Goal: Task Accomplishment & Management: Complete application form

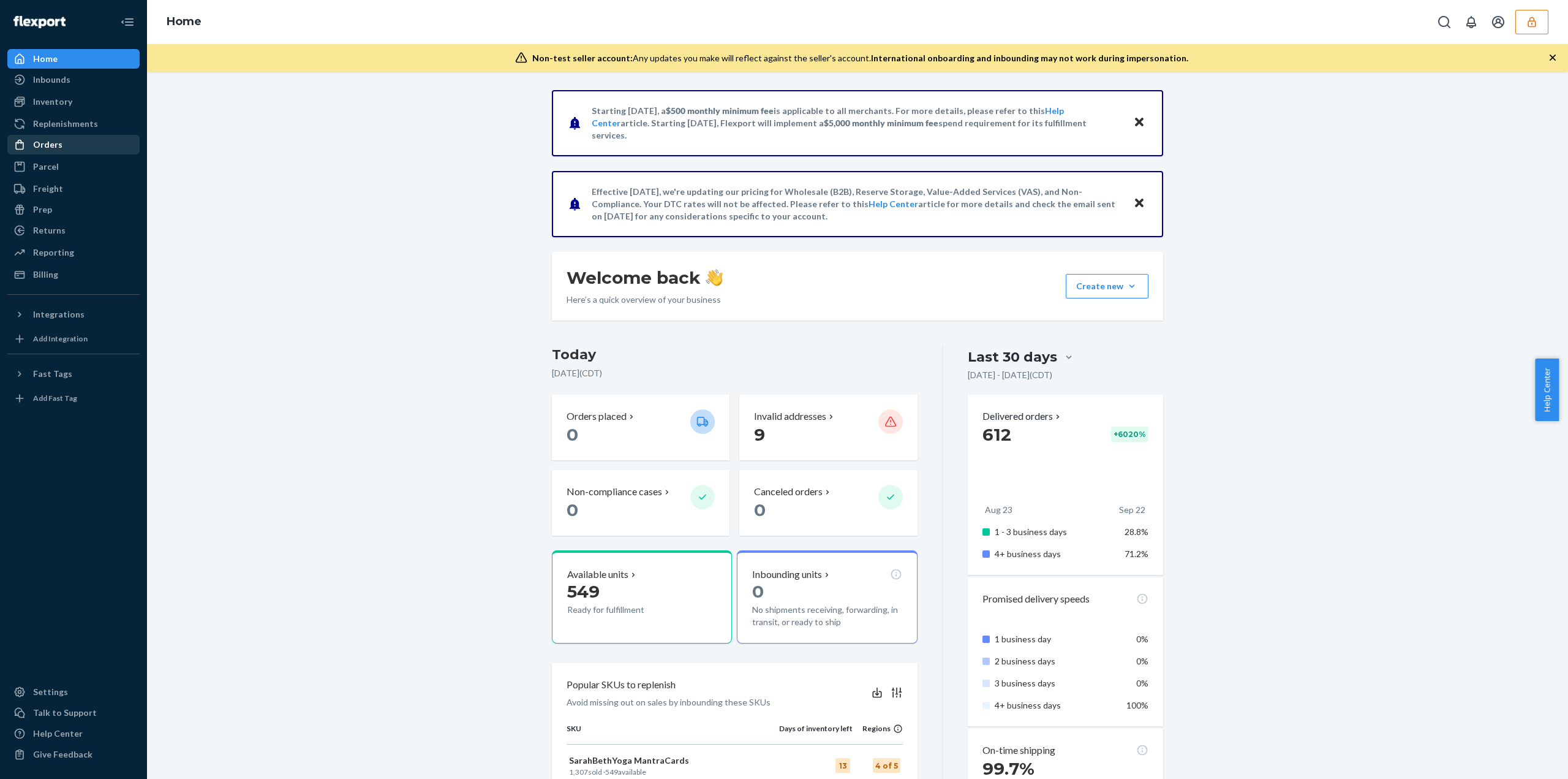
click at [55, 149] on div "Orders" at bounding box center [47, 145] width 29 height 13
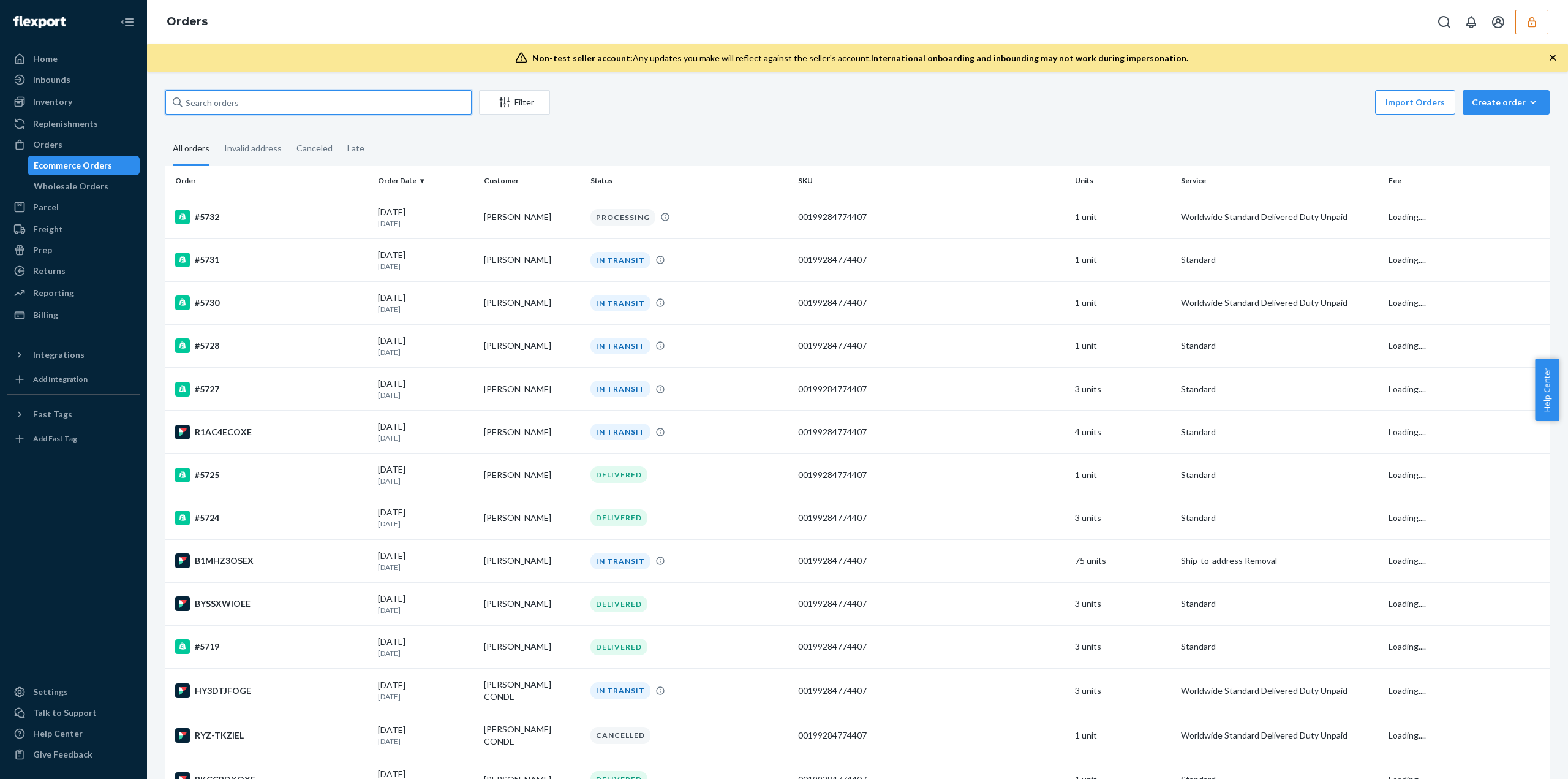
click at [254, 105] on input "text" at bounding box center [318, 102] width 306 height 24
paste input "136610543"
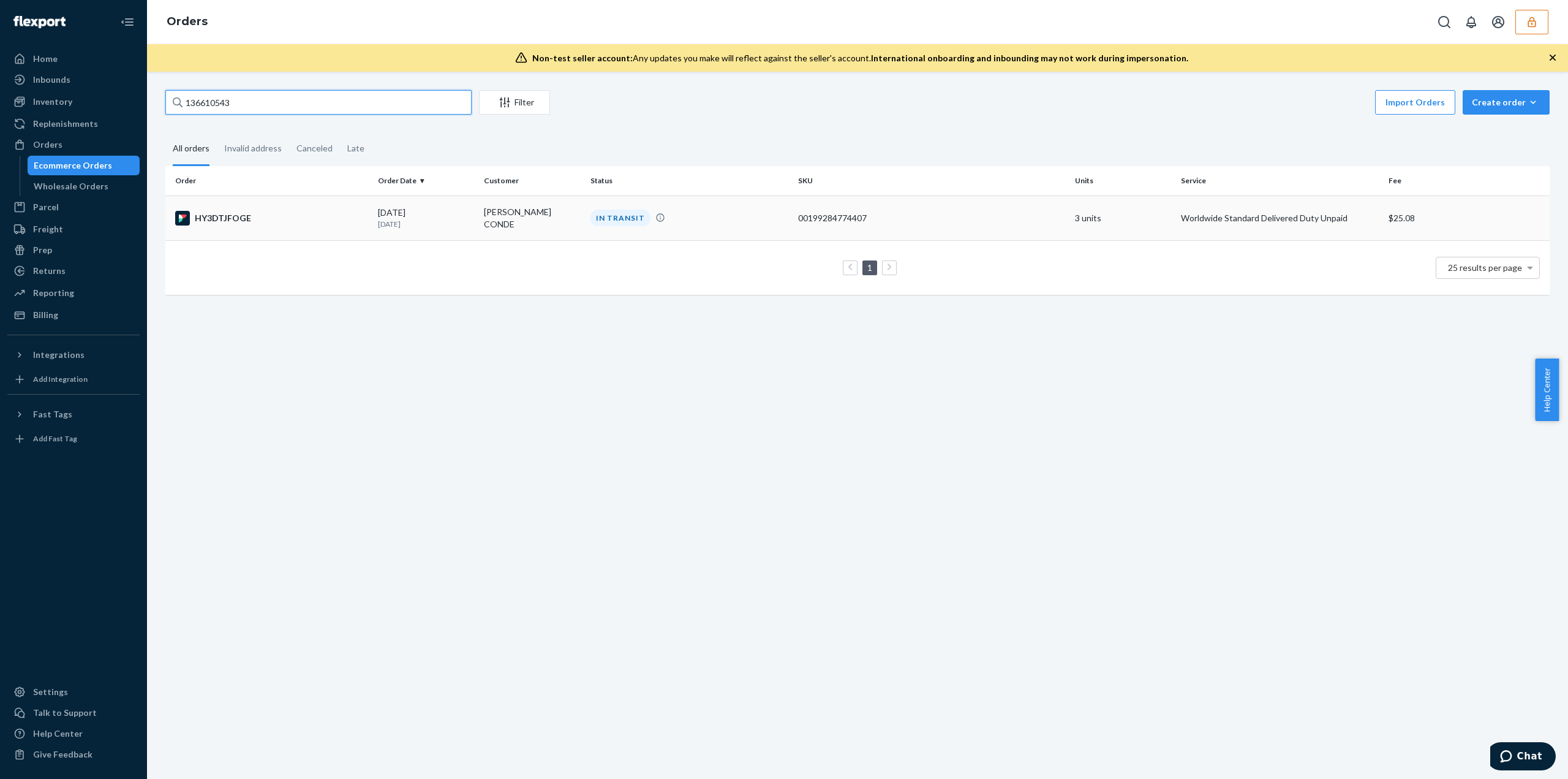
type input "136610543"
click at [664, 207] on td "IN TRANSIT" at bounding box center [689, 218] width 207 height 45
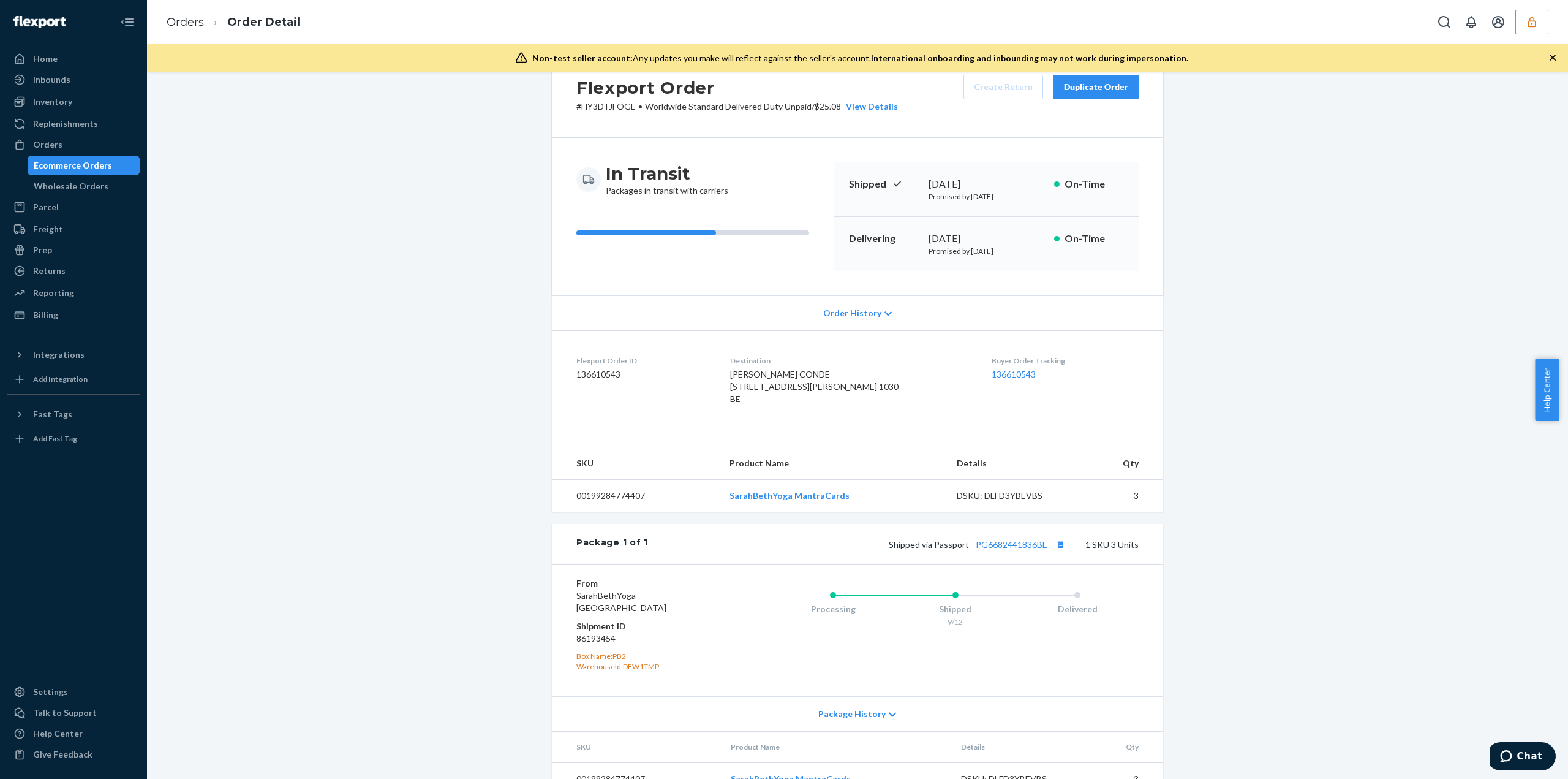
scroll to position [80, 0]
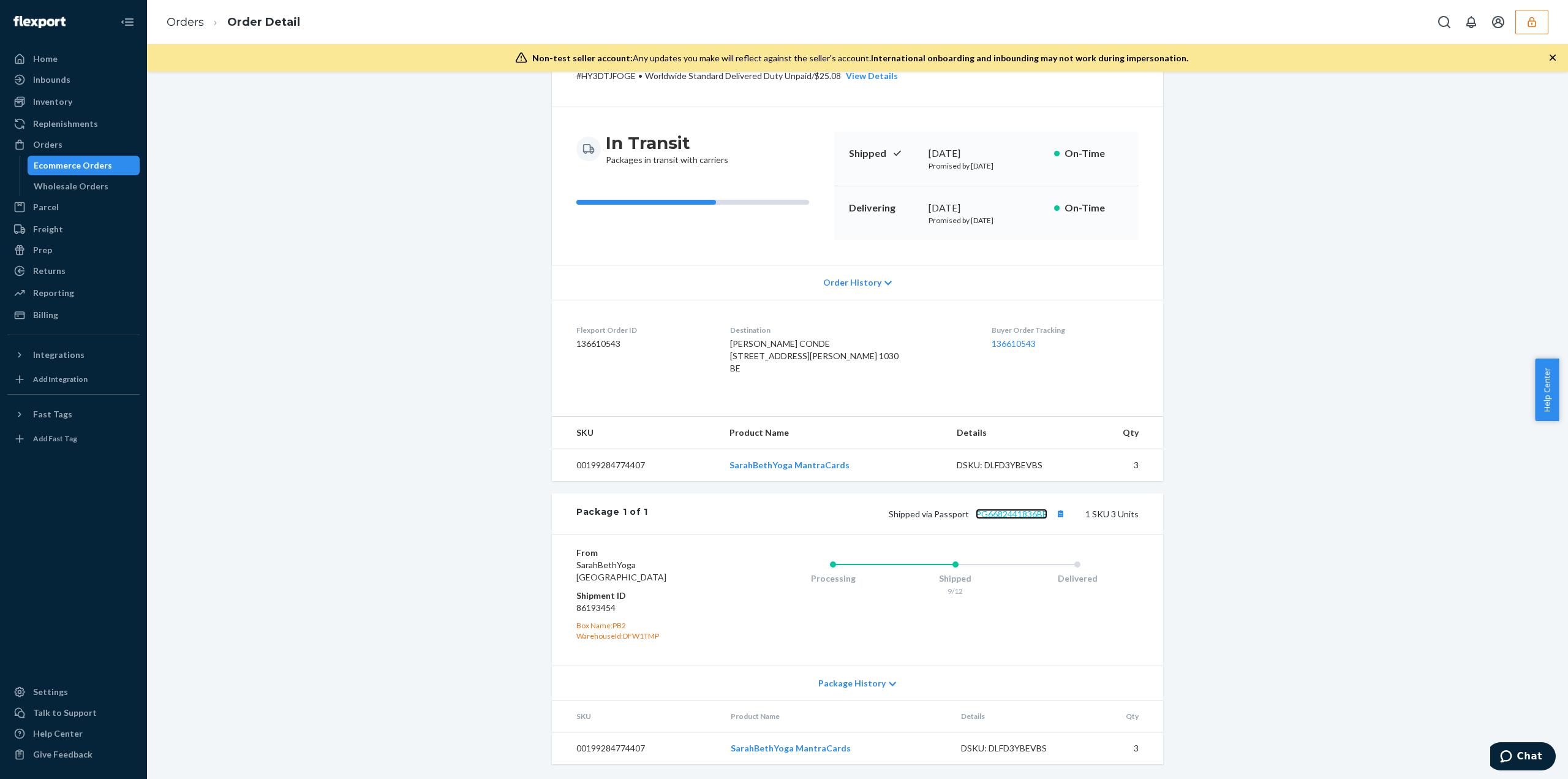
click at [998, 514] on link "PG6682441836BE" at bounding box center [1011, 514] width 71 height 11
drag, startPoint x: 1538, startPoint y: 29, endPoint x: 1530, endPoint y: 33, distance: 8.9
click at [1539, 29] on button "button" at bounding box center [1531, 21] width 33 height 24
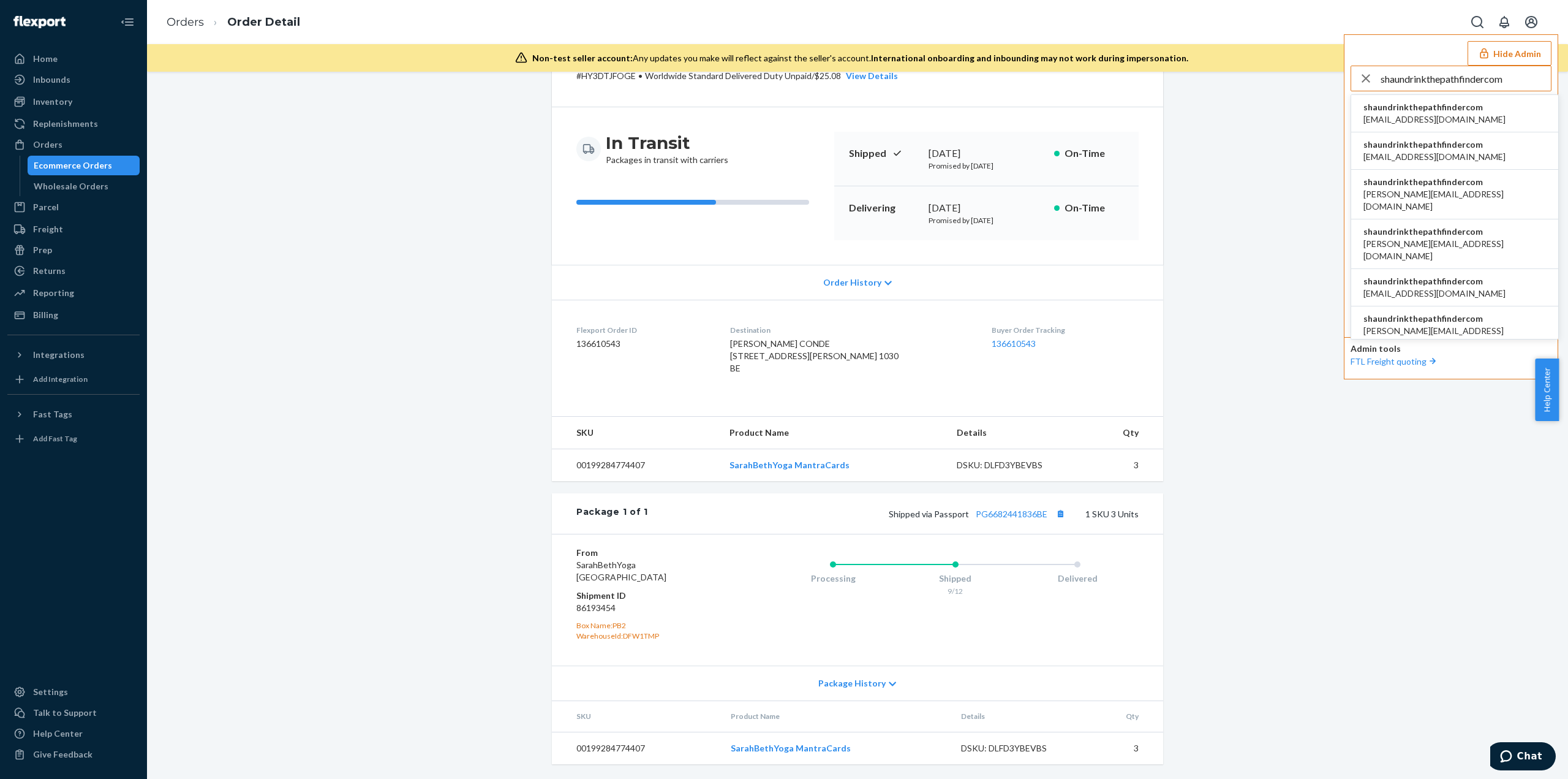
type input "shaundrinkthepathfindercom"
click at [1389, 110] on span "shaundrinkthepathfindercom" at bounding box center [1433, 107] width 142 height 13
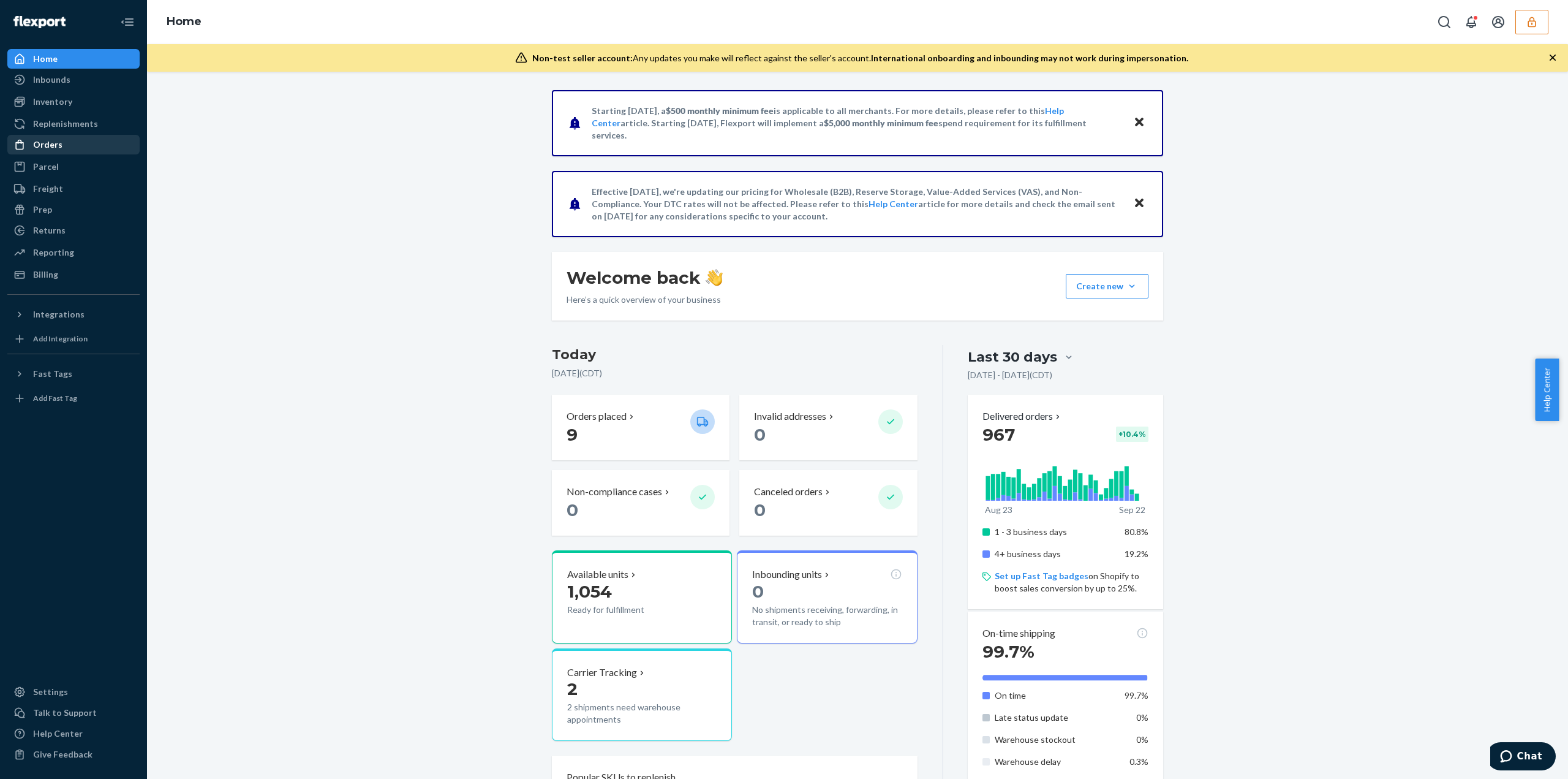
click at [111, 146] on div "Orders" at bounding box center [73, 144] width 129 height 17
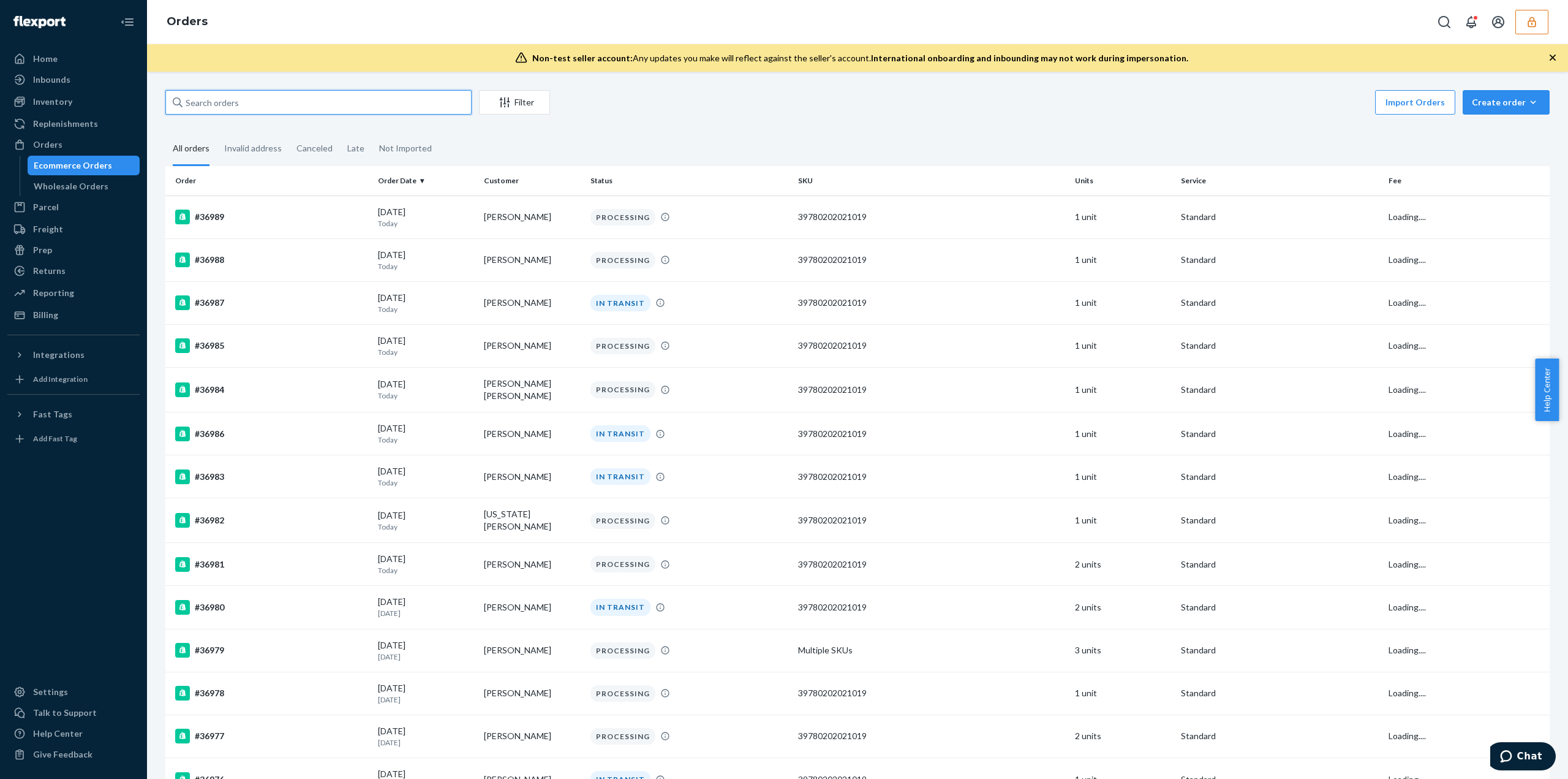
click at [231, 93] on input "text" at bounding box center [318, 102] width 306 height 24
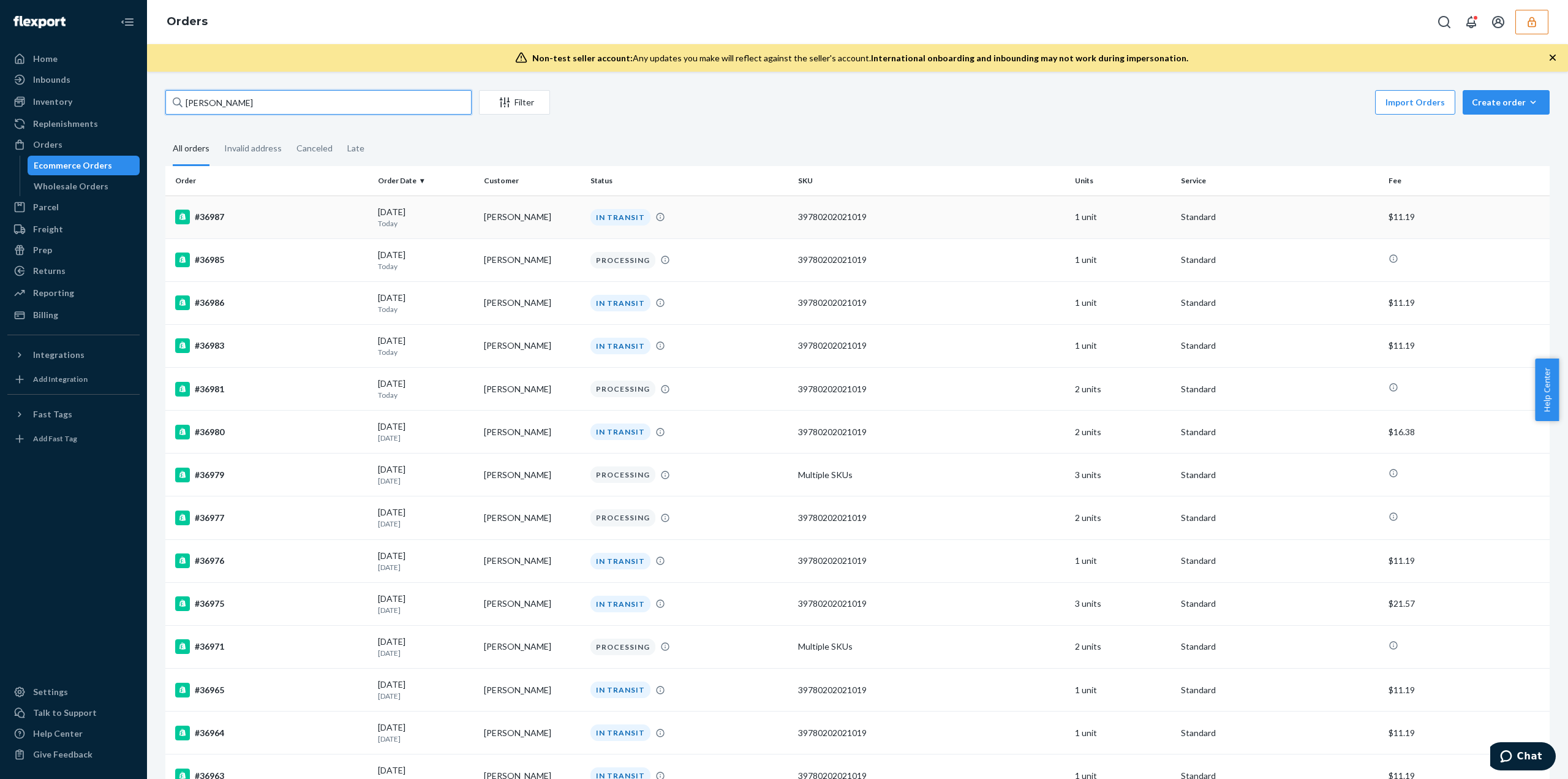
type input "[PERSON_NAME]"
click at [495, 209] on td "Carrie Dixon" at bounding box center [531, 217] width 106 height 43
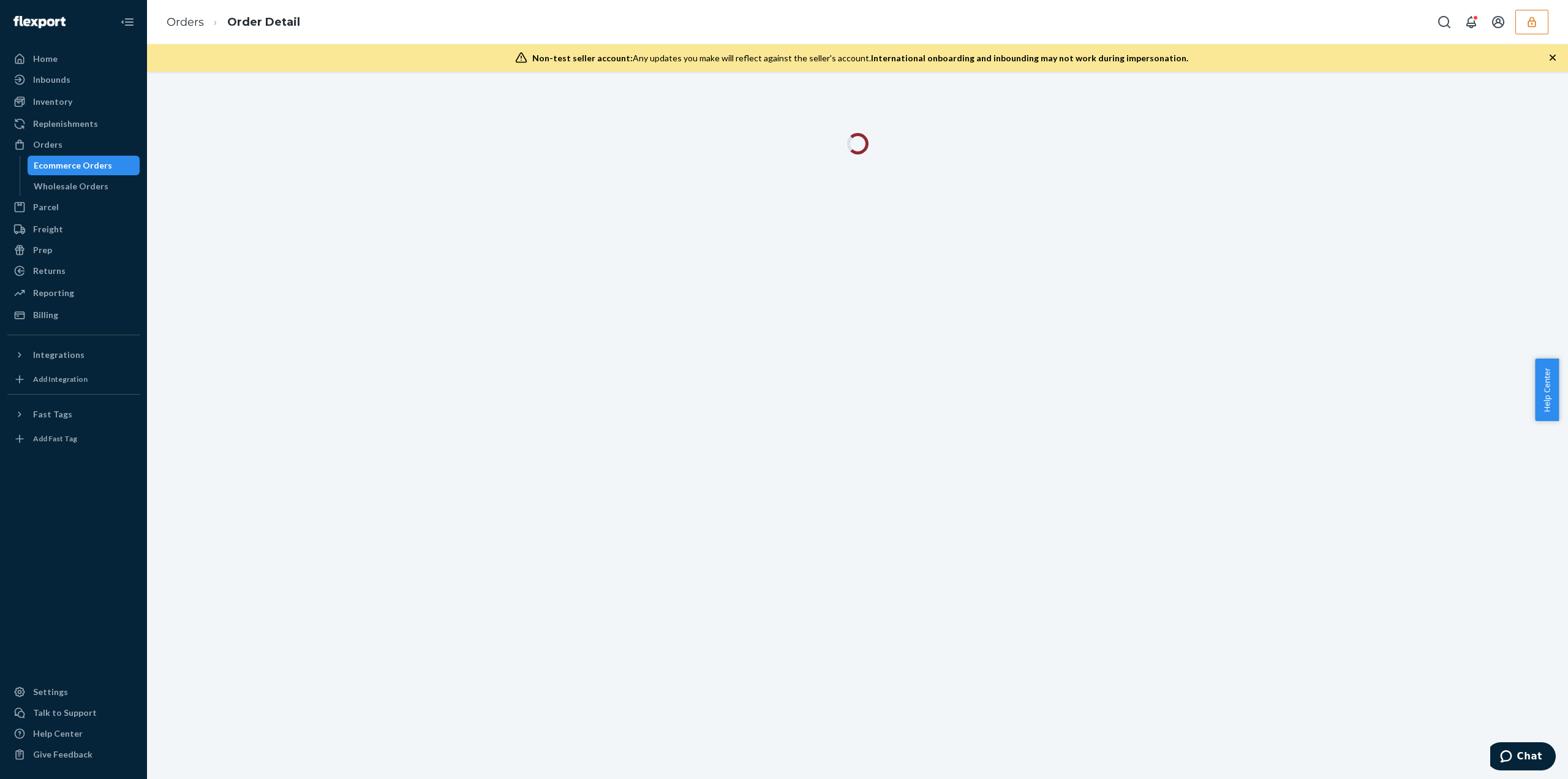
click at [495, 207] on div at bounding box center [857, 424] width 1421 height 707
click at [188, 21] on link "Orders" at bounding box center [186, 21] width 38 height 13
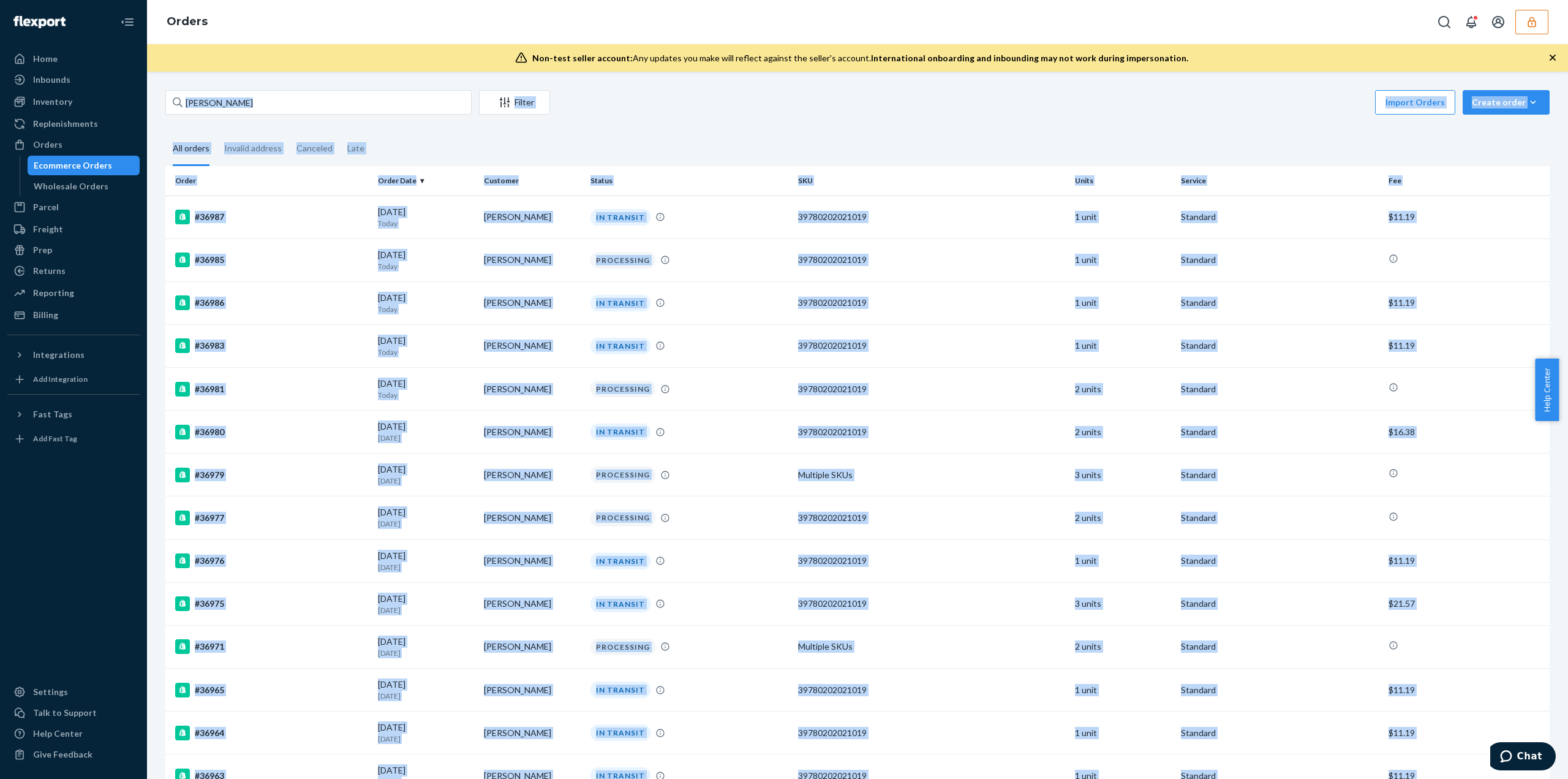
click at [580, 128] on div "carr Filter Import Orders Create order Ecommerce order Removal order All orders…" at bounding box center [857, 713] width 1402 height 1246
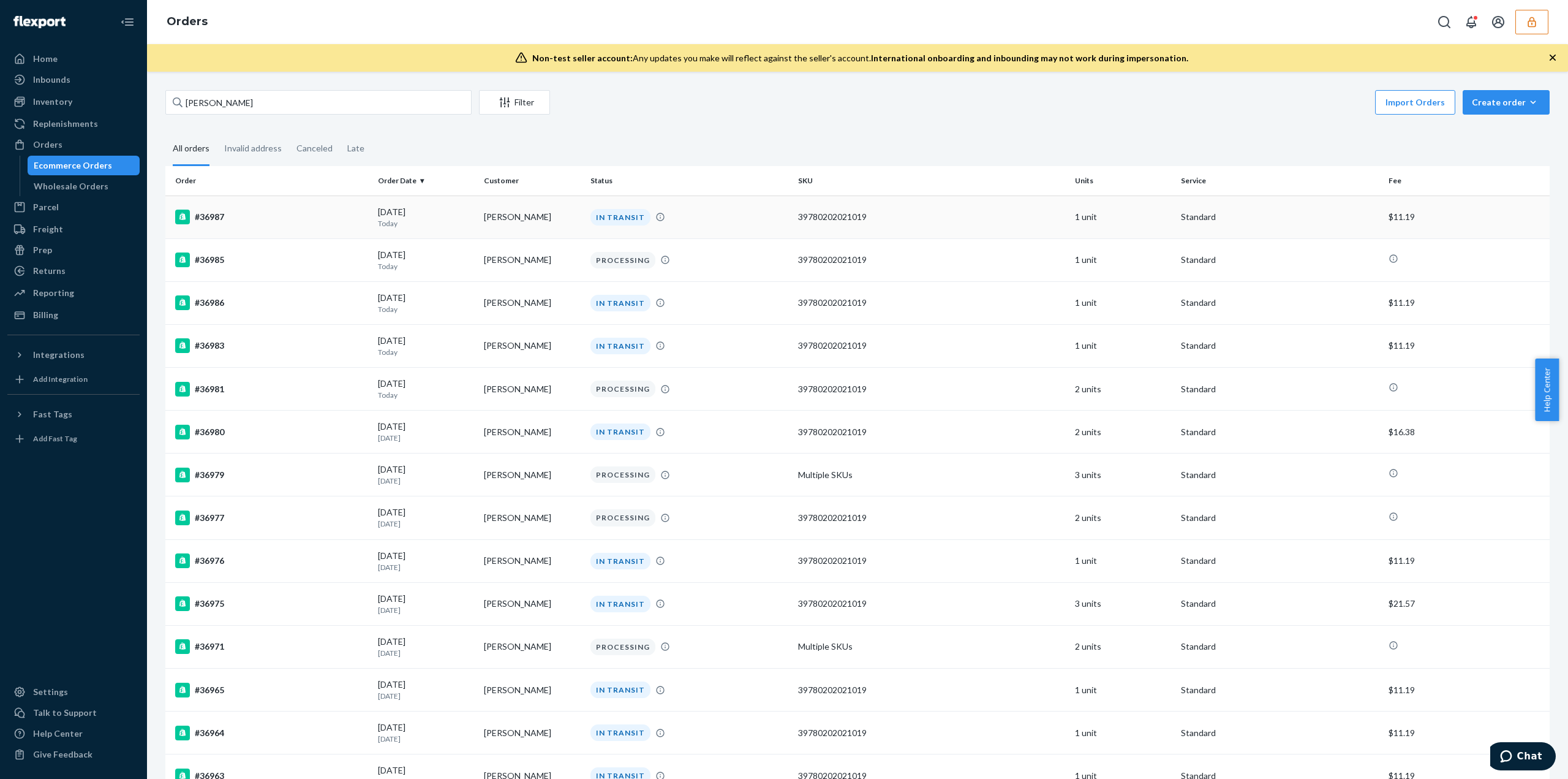
drag, startPoint x: 474, startPoint y: 213, endPoint x: 530, endPoint y: 219, distance: 56.3
click at [537, 222] on tr "#36987 09/22/2025 Today Carrie Dixon IN TRANSIT 39780202021019 1 unit Standard …" at bounding box center [857, 217] width 1384 height 43
click at [629, 100] on div "Import Orders Create order Ecommerce order Removal order" at bounding box center [1053, 104] width 992 height 28
drag, startPoint x: 483, startPoint y: 214, endPoint x: 543, endPoint y: 231, distance: 62.4
click at [543, 231] on td "Carrie Dixon" at bounding box center [531, 217] width 106 height 43
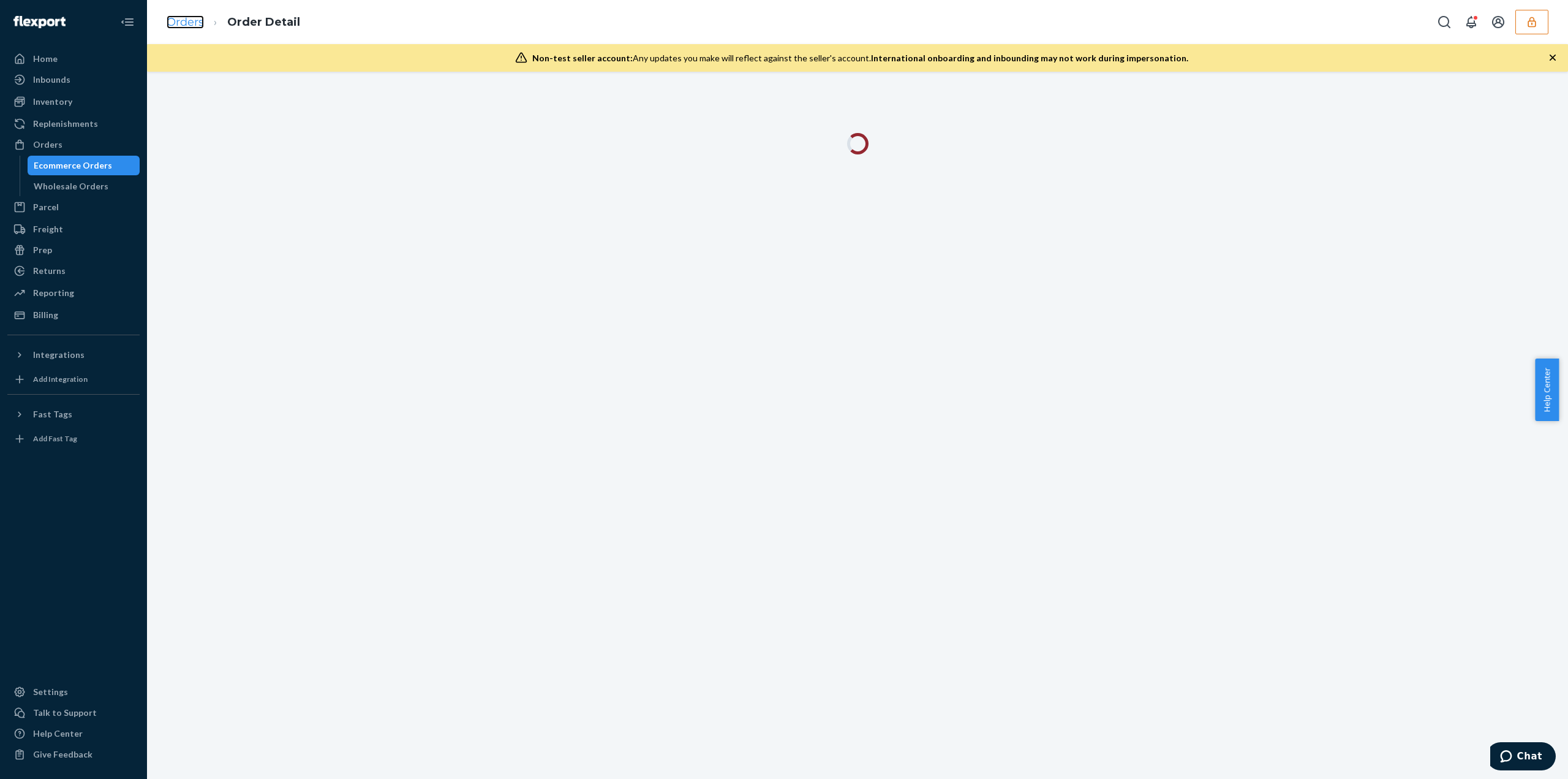
drag, startPoint x: 543, startPoint y: 231, endPoint x: 200, endPoint y: 25, distance: 400.1
click at [200, 25] on link "Orders" at bounding box center [186, 21] width 38 height 13
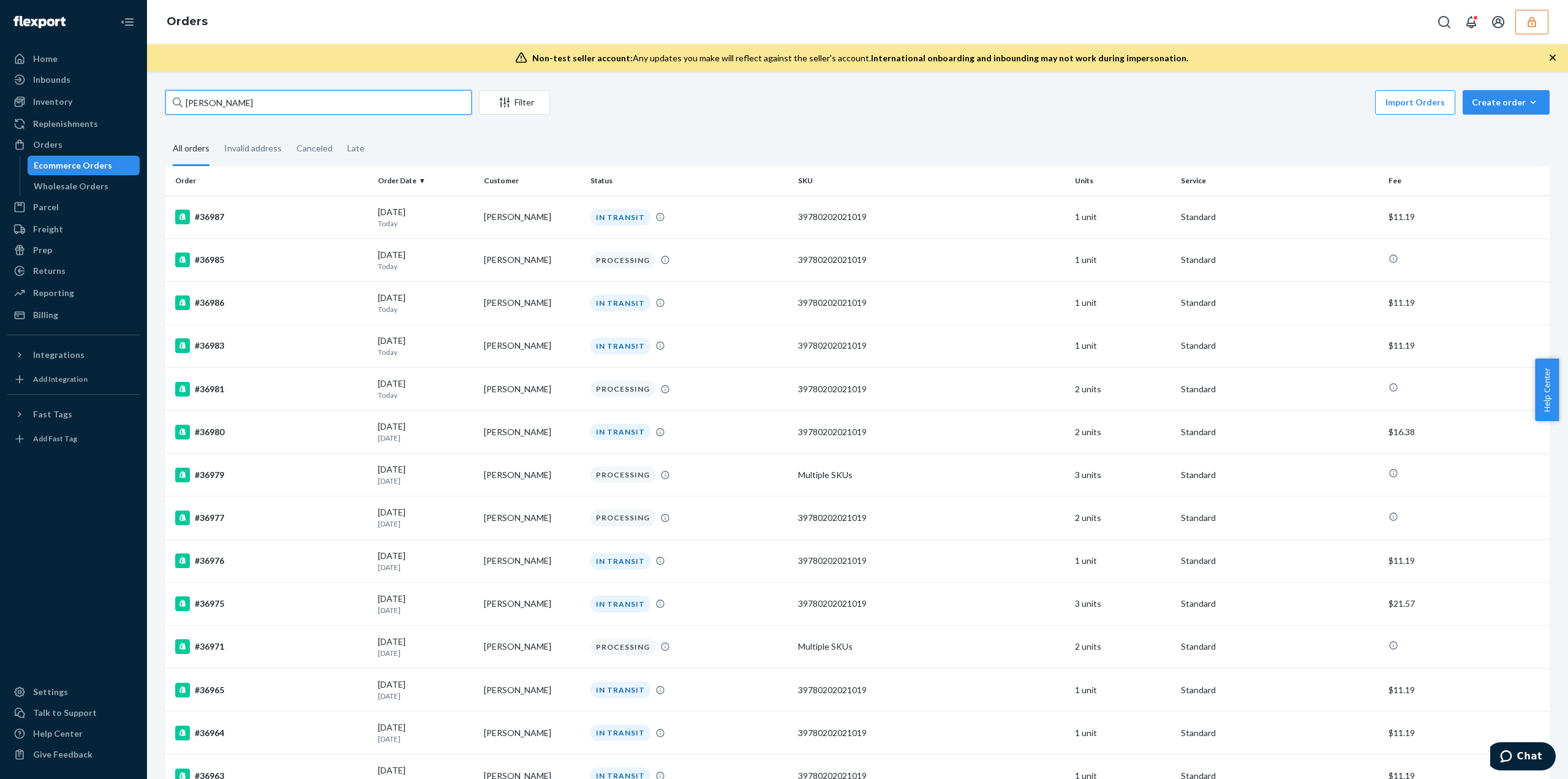
click at [215, 103] on input "carr" at bounding box center [318, 102] width 306 height 24
type input "carrie di"
click at [458, 299] on div "09/02/2025 20 days ago" at bounding box center [426, 302] width 96 height 22
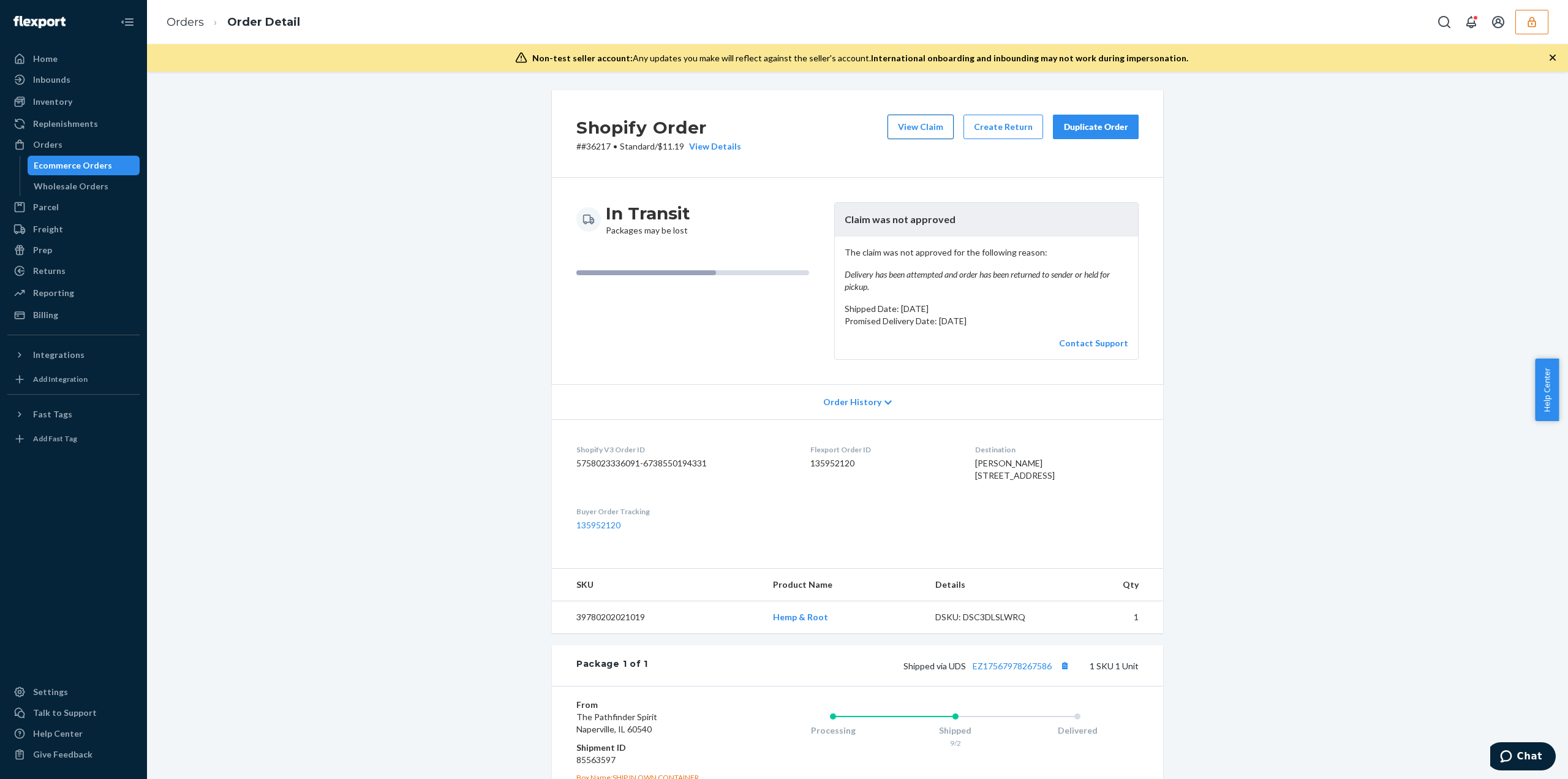
click at [927, 128] on button "View Claim" at bounding box center [921, 126] width 66 height 24
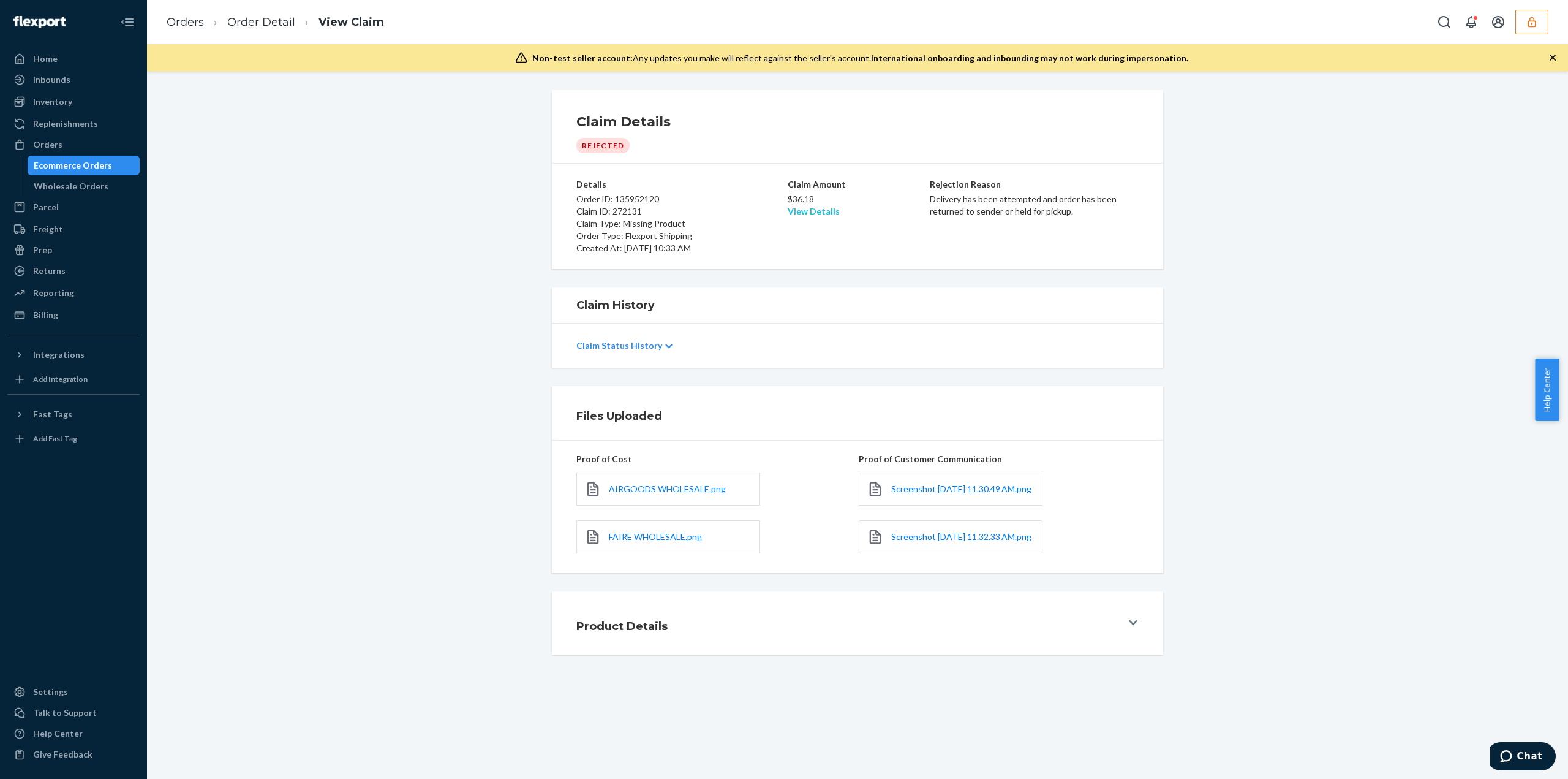
click at [817, 210] on link "View Details" at bounding box center [813, 211] width 52 height 11
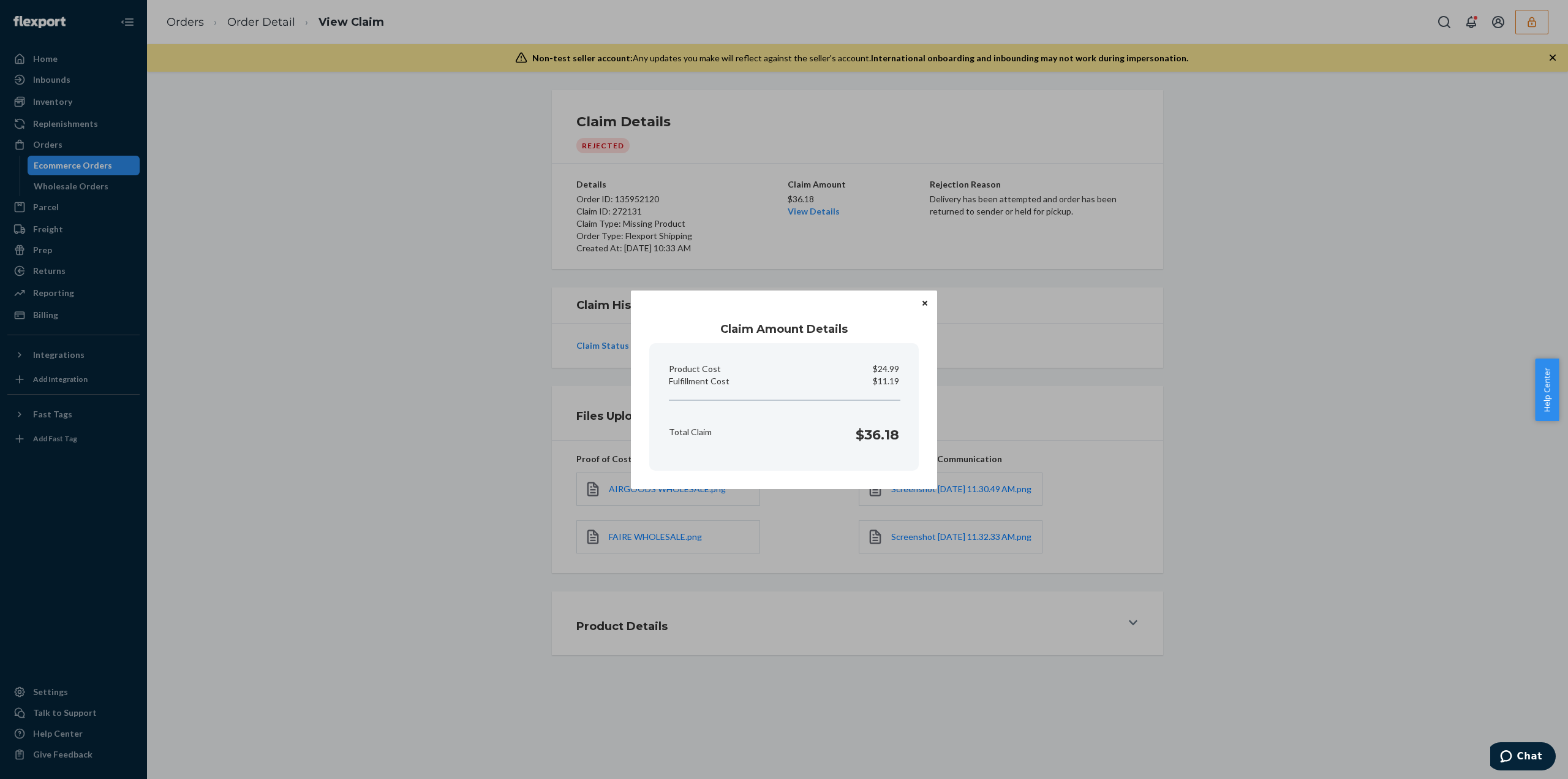
click at [924, 297] on button "Close" at bounding box center [925, 303] width 13 height 13
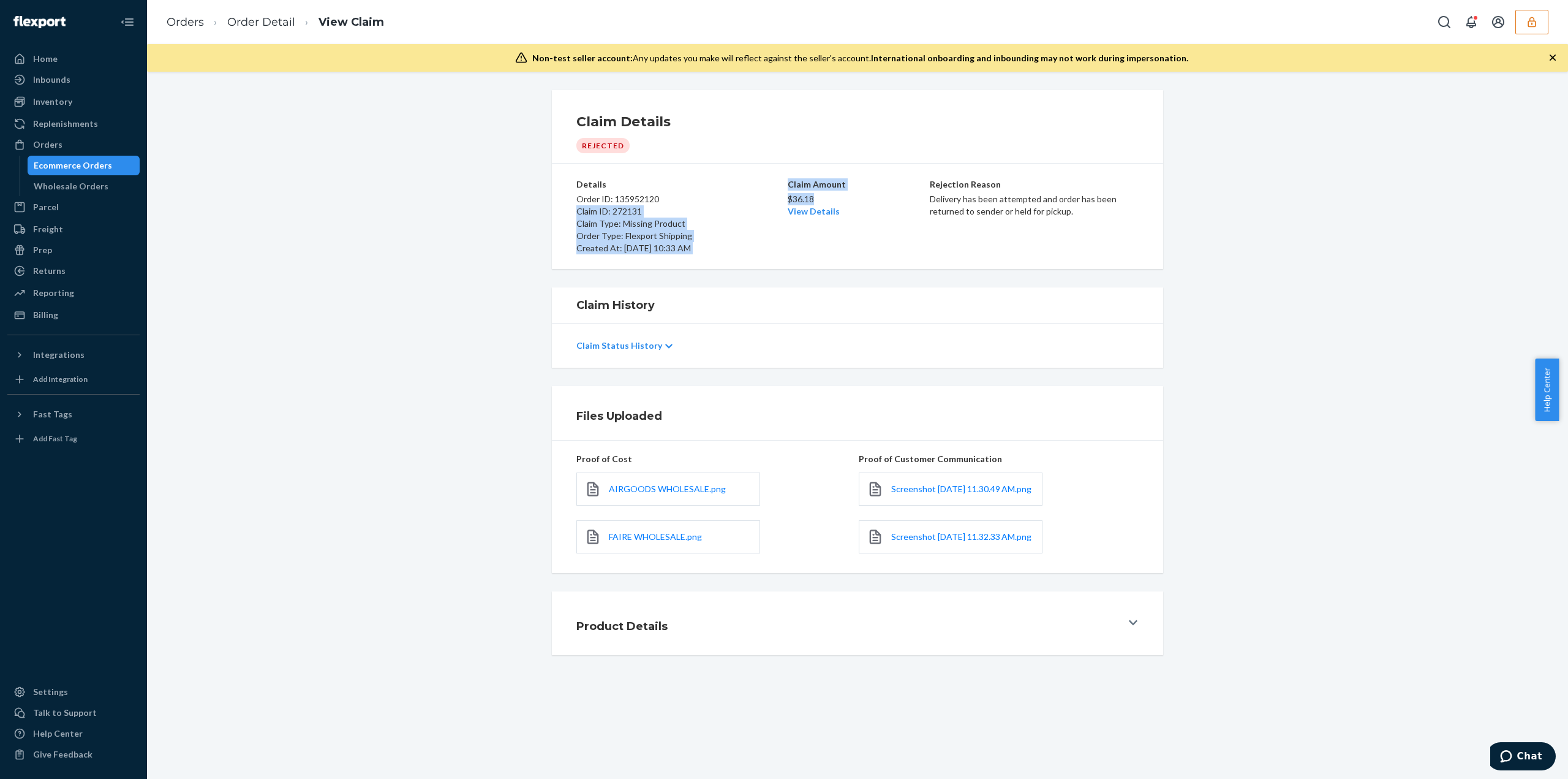
drag, startPoint x: 778, startPoint y: 197, endPoint x: 827, endPoint y: 197, distance: 49.0
click at [827, 197] on div "Details Order ID: 135952120 Claim ID: 272131 Claim Type: Missing Product Order …" at bounding box center [857, 216] width 563 height 76
click at [828, 198] on p "$36.18" at bounding box center [857, 199] width 139 height 13
click at [753, 199] on p "Order ID: 135952120" at bounding box center [680, 199] width 209 height 13
click at [844, 149] on div "Claim Details Rejected" at bounding box center [857, 132] width 563 height 41
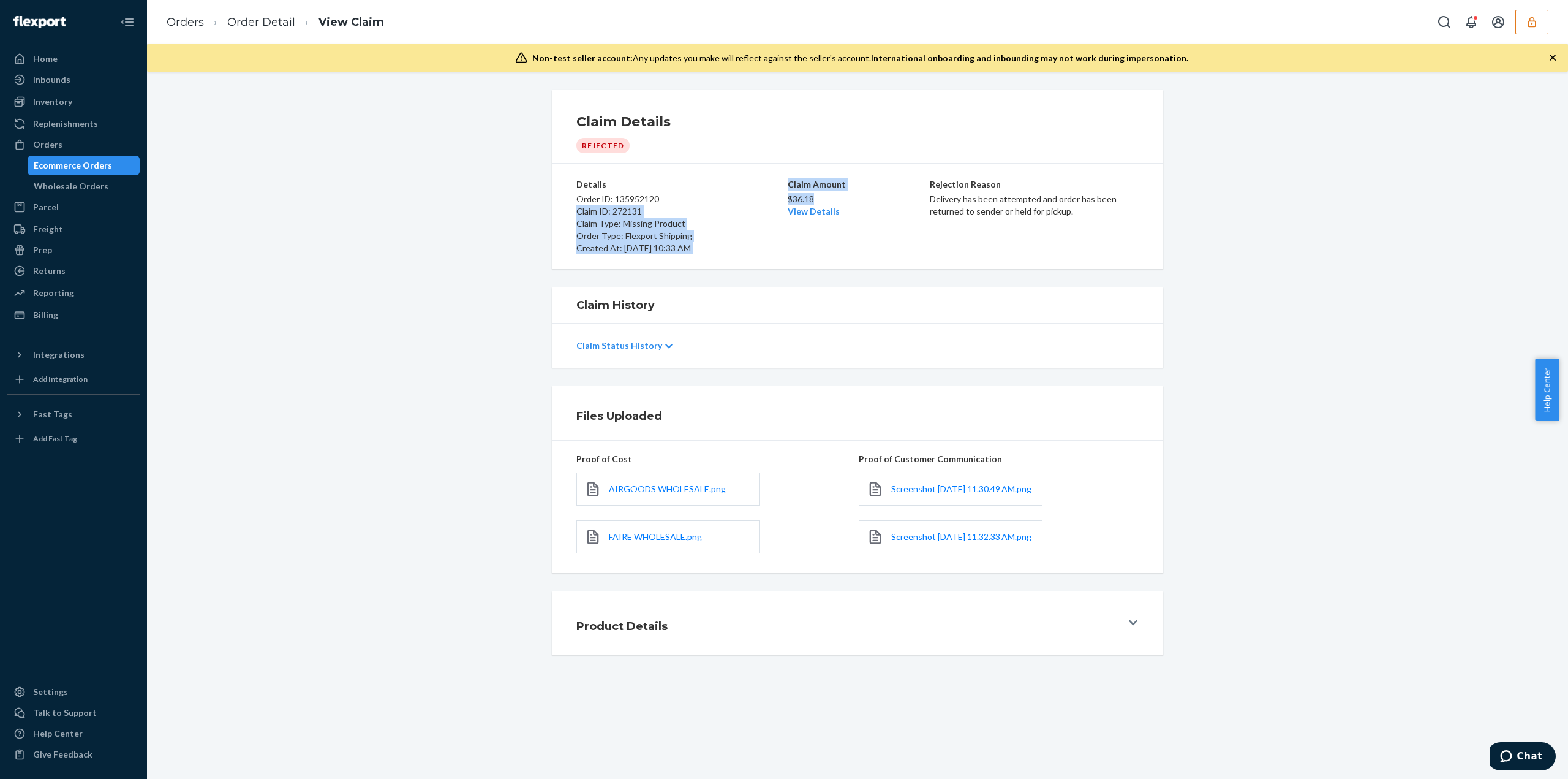
drag, startPoint x: 787, startPoint y: 197, endPoint x: 841, endPoint y: 199, distance: 54.0
click at [828, 197] on div "Details Order ID: 135952120 Claim ID: 272131 Claim Type: Missing Product Order …" at bounding box center [857, 216] width 563 height 76
click at [847, 204] on p "$36.18" at bounding box center [857, 199] width 139 height 13
click at [800, 200] on p "$36.18" at bounding box center [857, 199] width 139 height 13
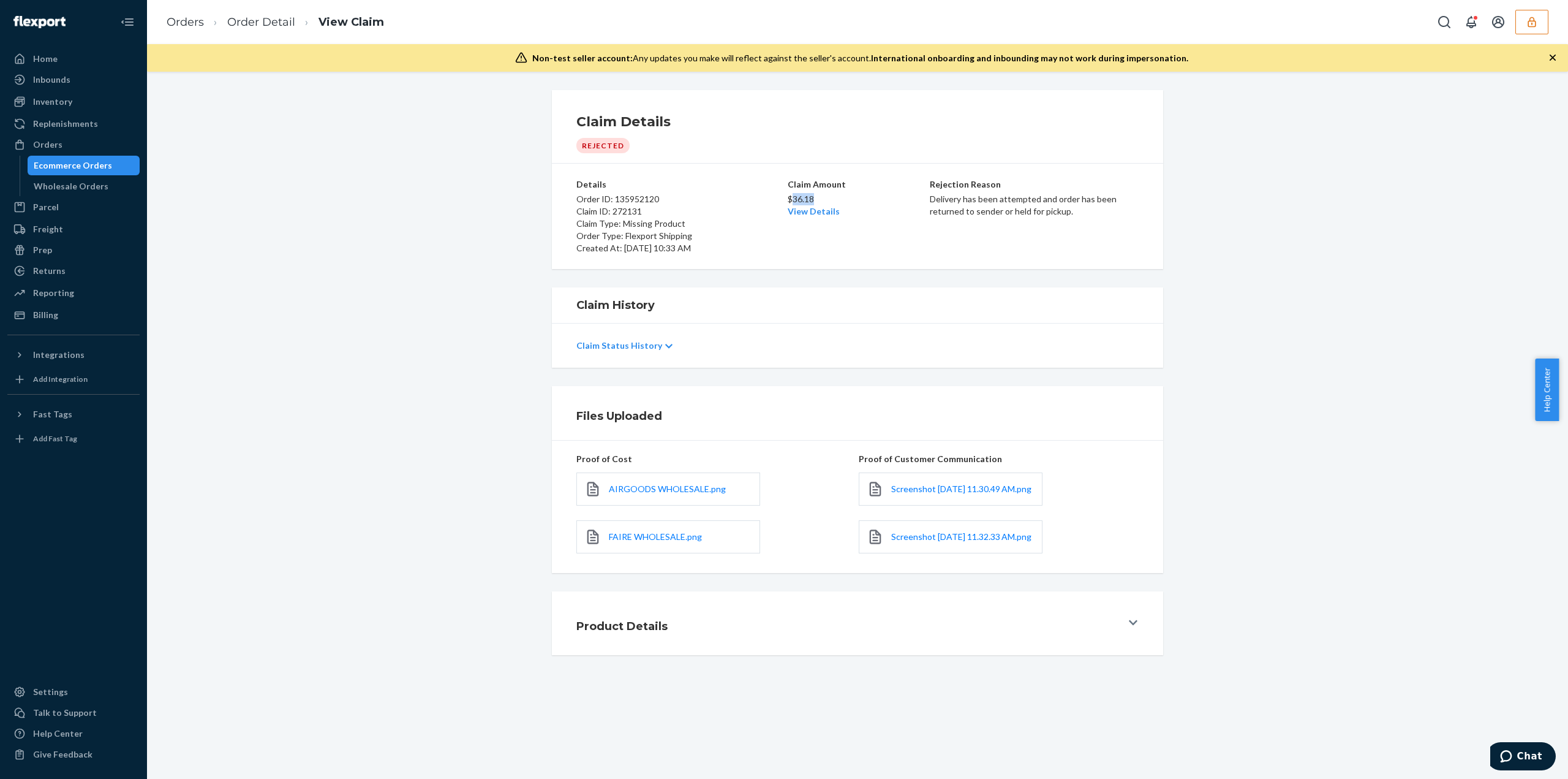
click at [795, 199] on p "$36.18" at bounding box center [857, 199] width 139 height 13
click at [794, 197] on p "$36.18" at bounding box center [857, 199] width 139 height 13
click at [793, 197] on p "$36.18" at bounding box center [857, 199] width 139 height 13
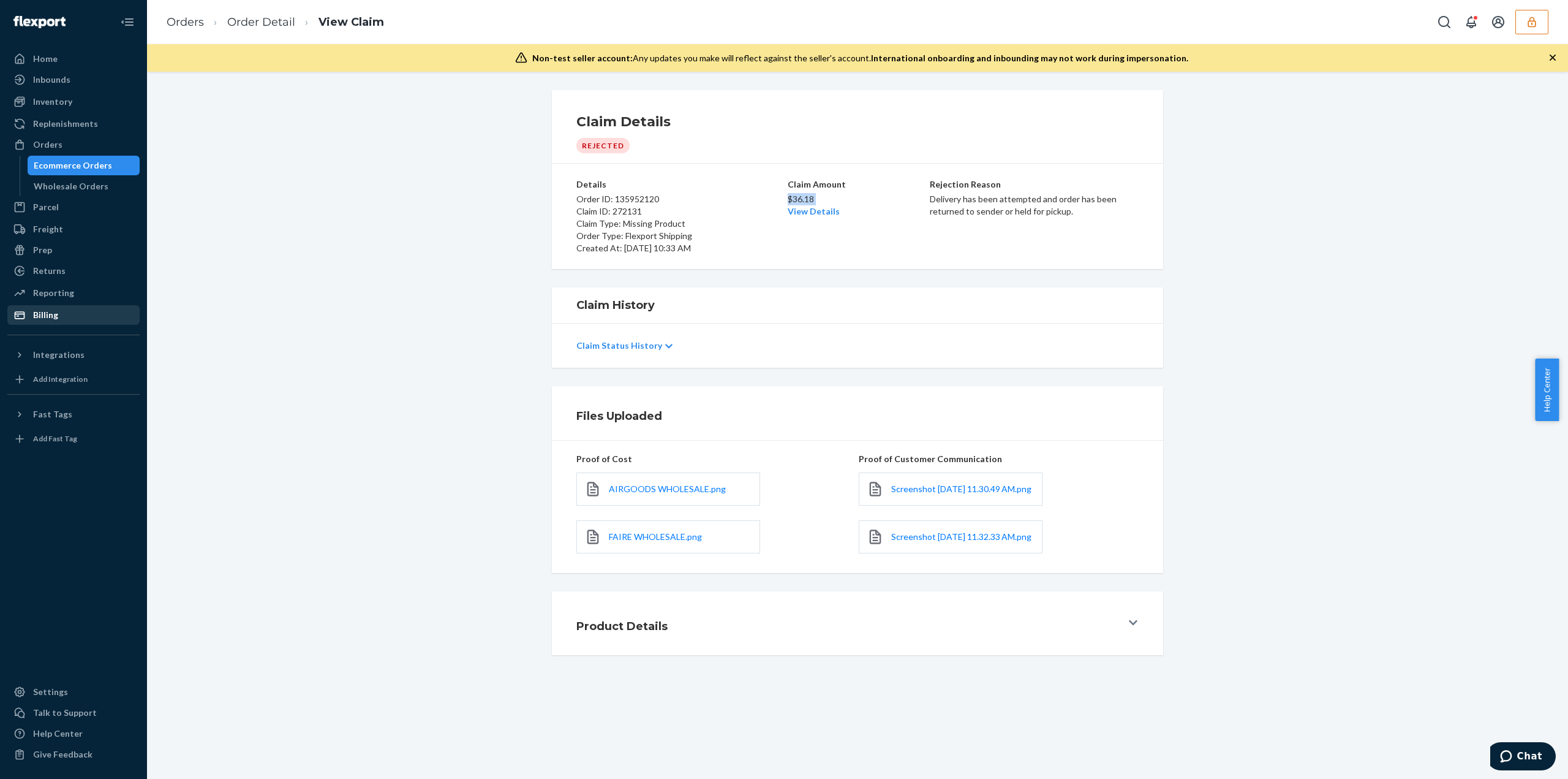
click at [83, 311] on div "Billing" at bounding box center [73, 314] width 129 height 17
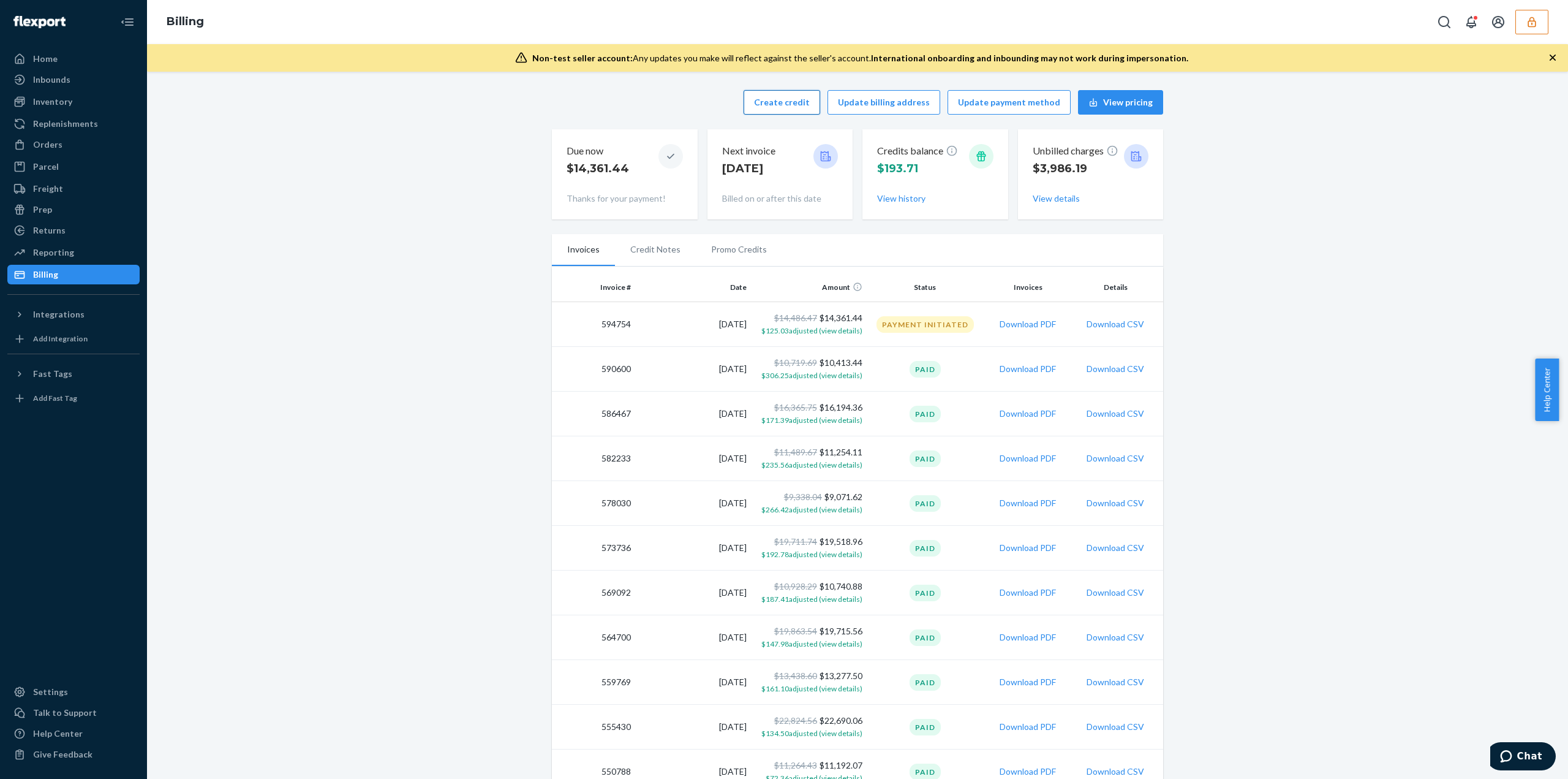
click at [788, 99] on button "Create credit" at bounding box center [781, 102] width 77 height 24
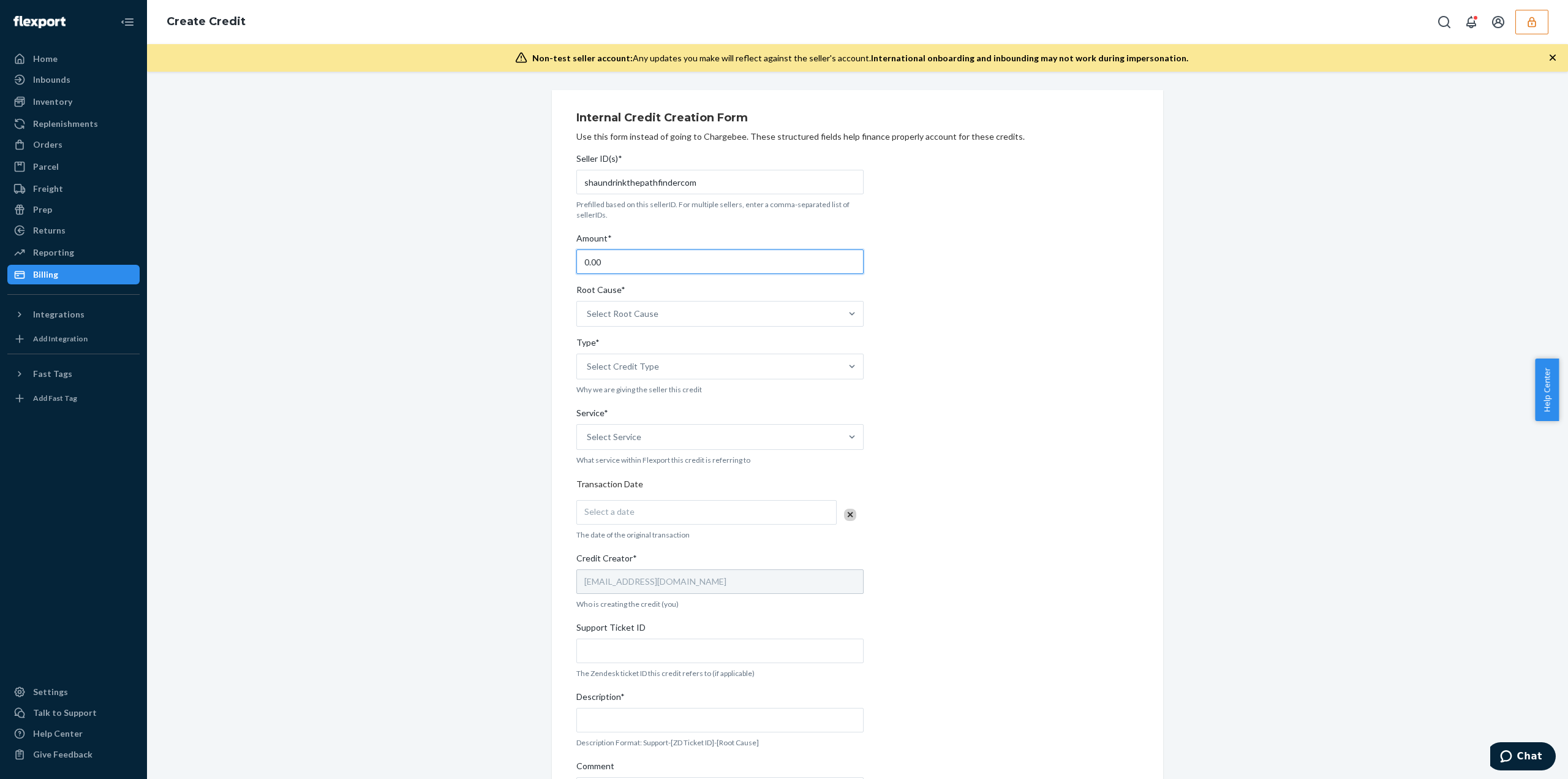
click at [638, 265] on input "0.00" at bounding box center [720, 261] width 288 height 24
paste input "$36.18"
click at [583, 262] on input "$36.18" at bounding box center [720, 261] width 288 height 24
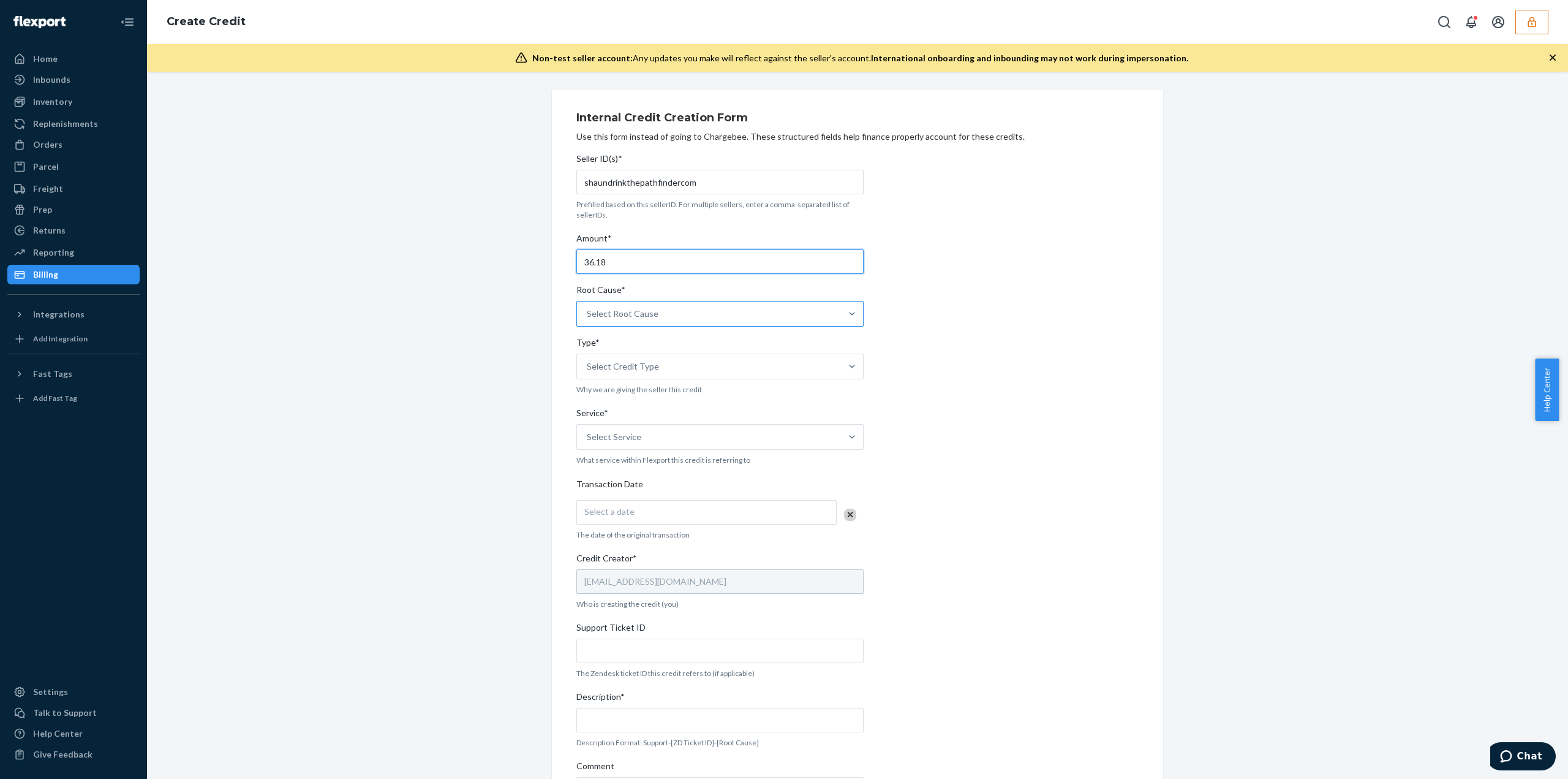
type input "36.18"
click at [642, 318] on div "Select Root Cause" at bounding box center [622, 314] width 71 height 13
click at [588, 318] on input "Root Cause* Select Root Cause" at bounding box center [587, 314] width 1 height 13
click at [630, 489] on div "Fulfillment - Inventory" at bounding box center [720, 490] width 282 height 24
click at [588, 320] on input "Root Cause* option Fulfillment - Inventory focused, 7 of 29. 29 results availab…" at bounding box center [587, 314] width 1 height 13
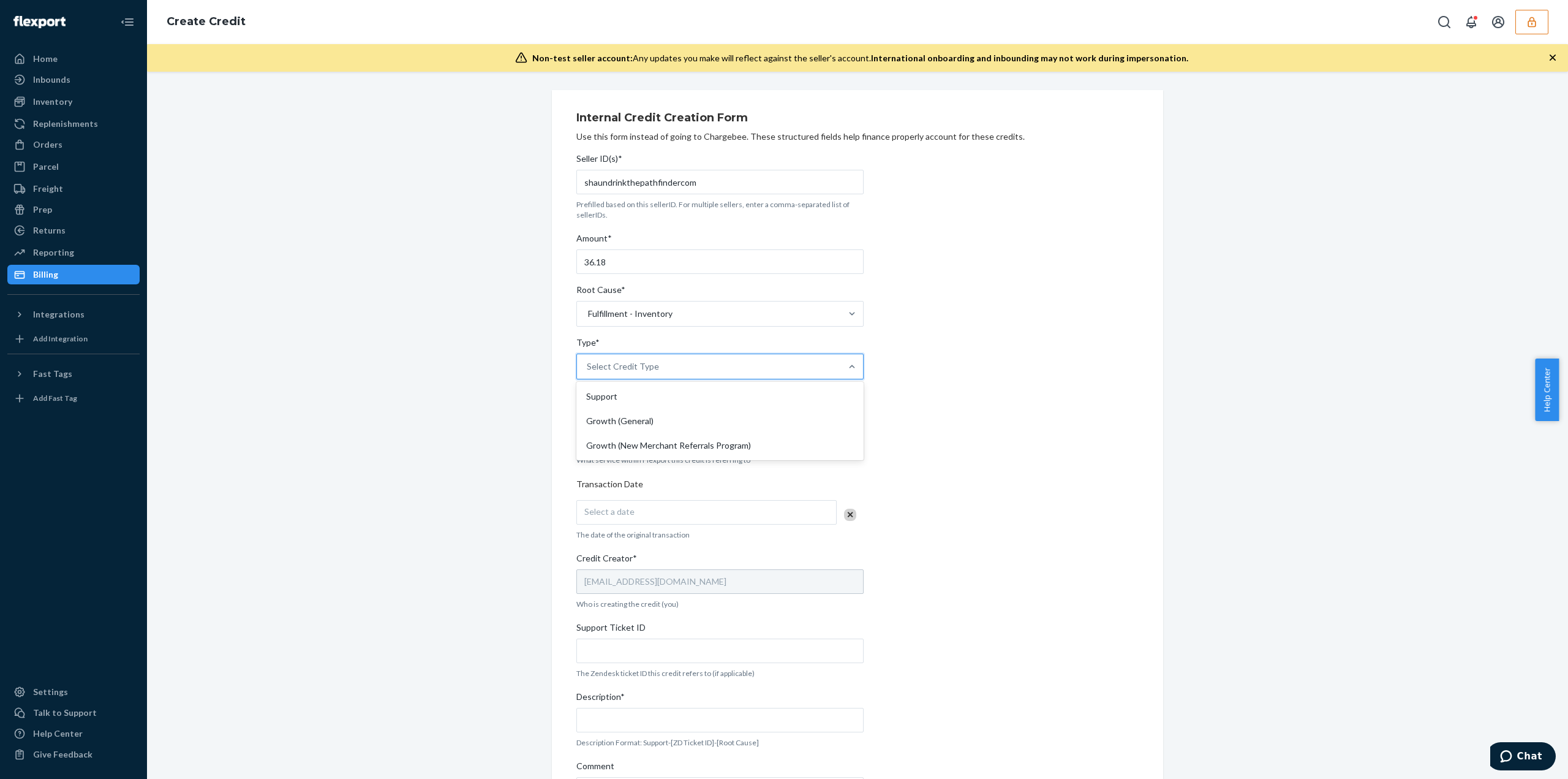
click at [633, 365] on div "Select Credit Type" at bounding box center [622, 366] width 72 height 13
click at [588, 365] on input "Type* option Support focused, 1 of 3. 3 results available. Use Up and Down to c…" at bounding box center [587, 366] width 1 height 13
click at [632, 403] on div "Support" at bounding box center [720, 396] width 282 height 24
click at [588, 373] on input "Type* option Support focused, 1 of 3. 3 results available. Use Up and Down to c…" at bounding box center [587, 366] width 1 height 13
click at [606, 431] on div "Select Service" at bounding box center [613, 437] width 54 height 13
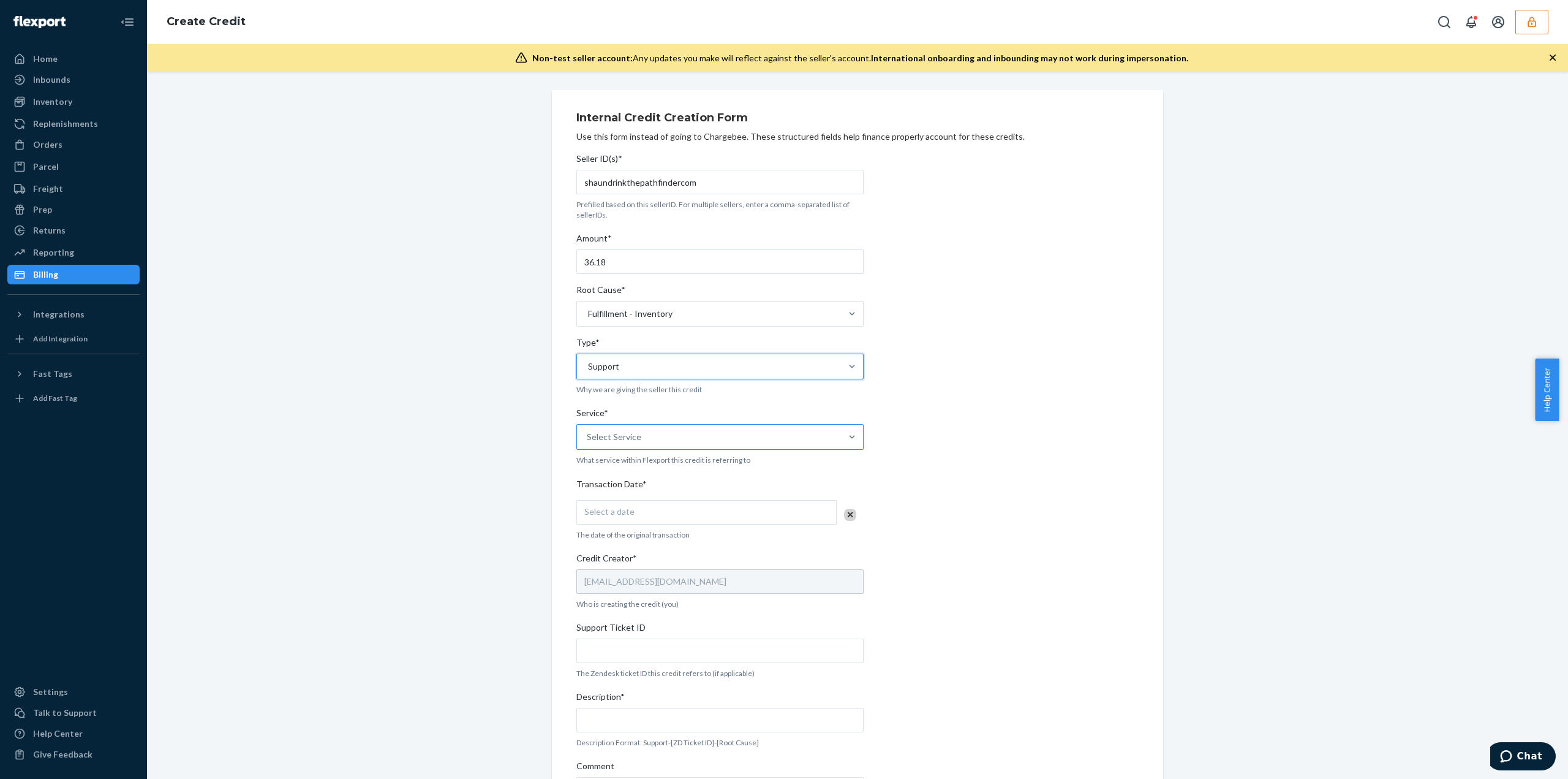
click at [588, 431] on input "Service* Select Service" at bounding box center [587, 437] width 1 height 13
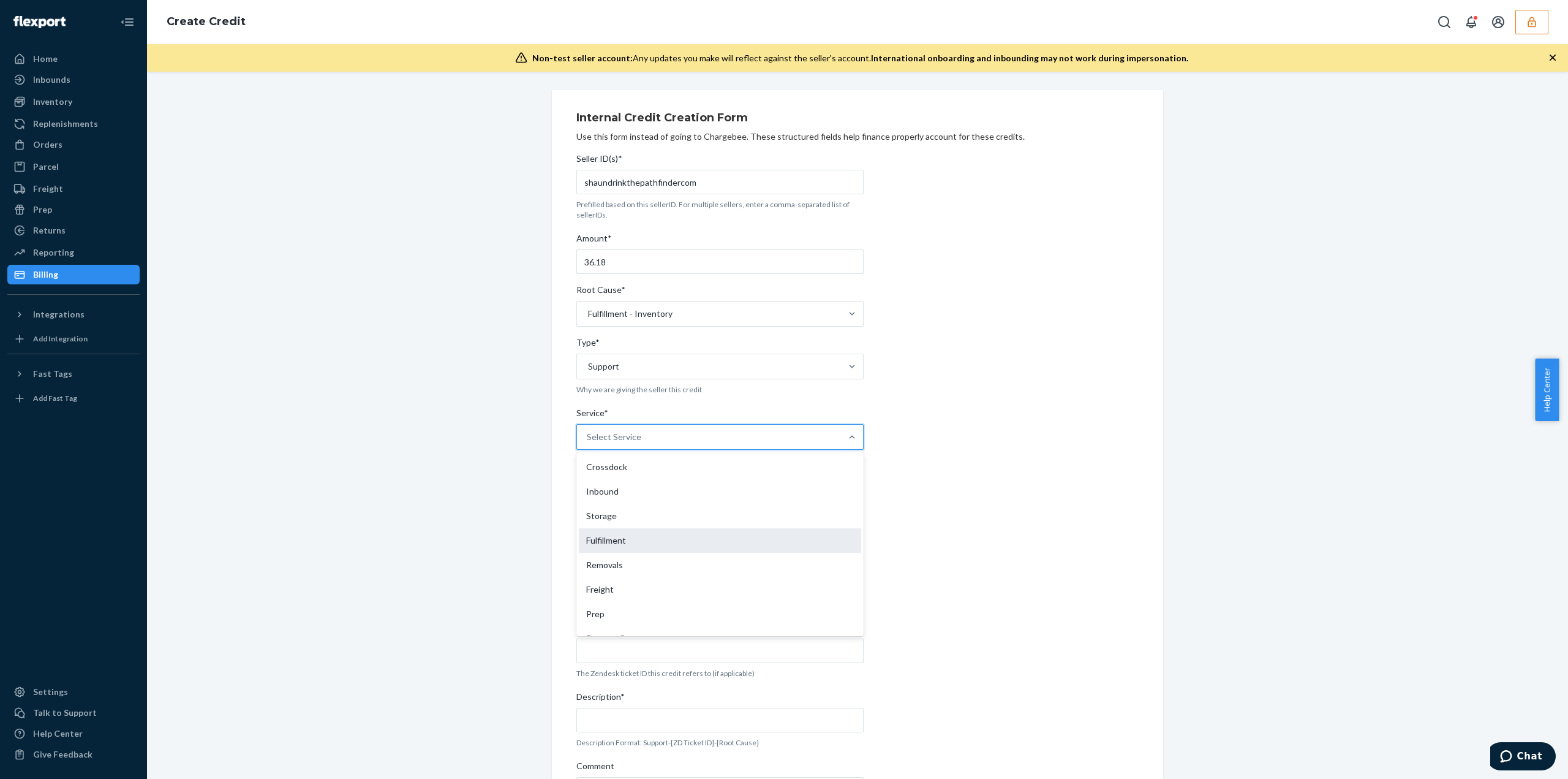
click at [607, 536] on div "Fulfillment" at bounding box center [720, 540] width 282 height 24
click at [588, 443] on input "Service* option Fulfillment focused, 4 of 10. 10 results available. Use Up and …" at bounding box center [587, 437] width 1 height 13
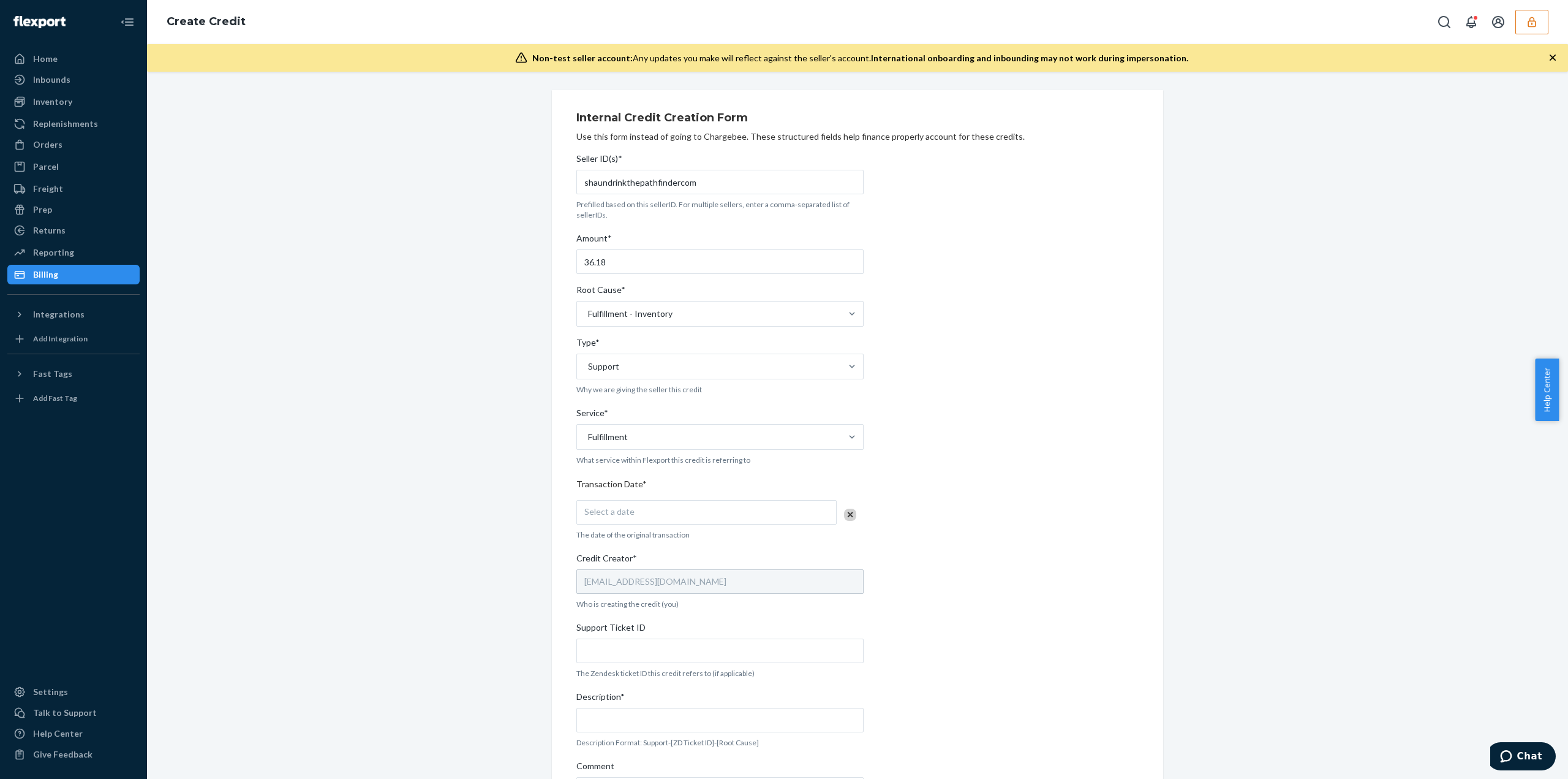
click at [618, 494] on div "Seller ID(s)* shaundrinkthepathfindercom Prefilled based on this sellerID. For …" at bounding box center [720, 502] width 288 height 710
click at [638, 512] on div "Select a date" at bounding box center [705, 512] width 260 height 24
click at [646, 650] on button "22" at bounding box center [652, 650] width 24 height 21
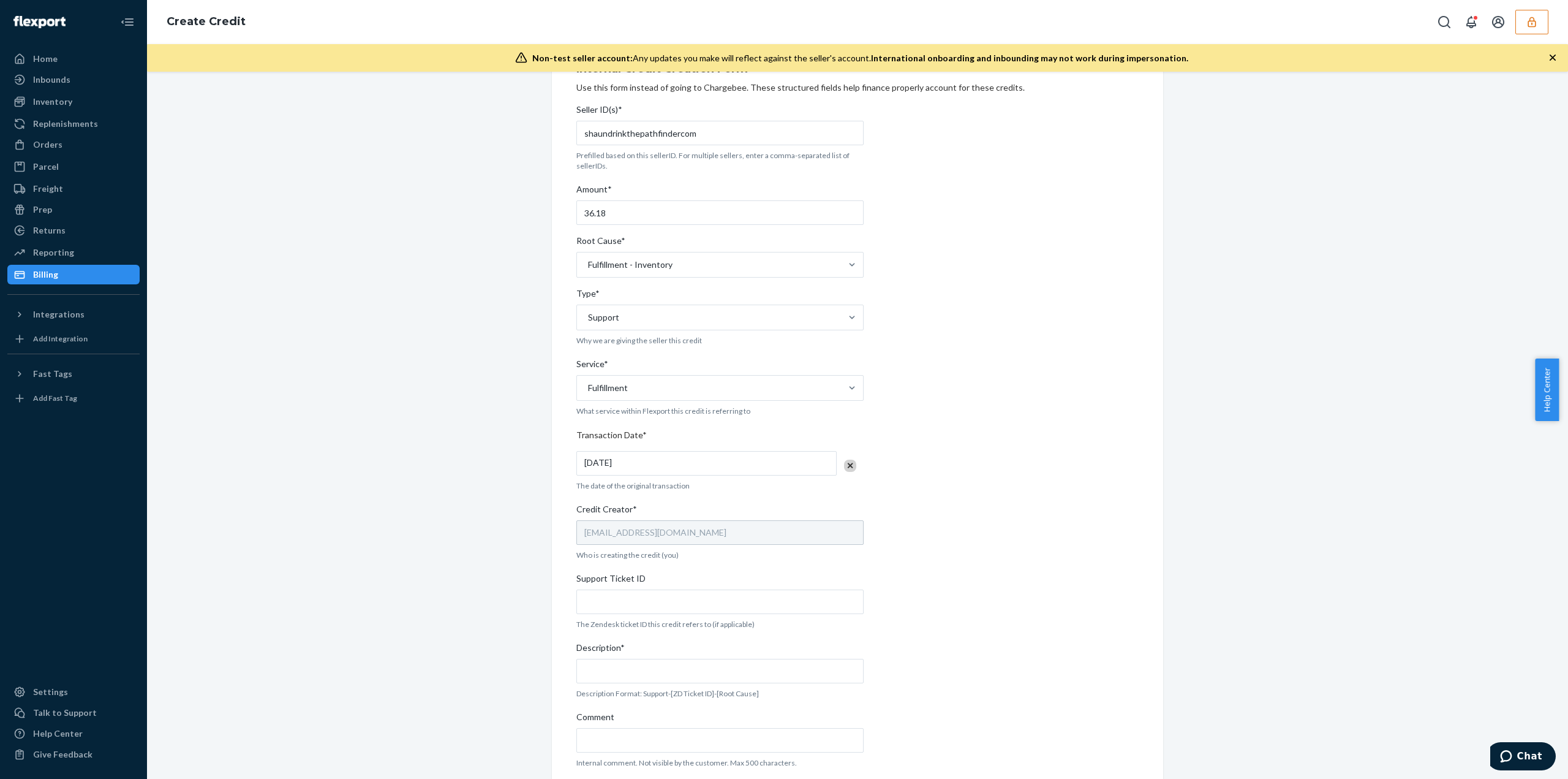
scroll to position [93, 0]
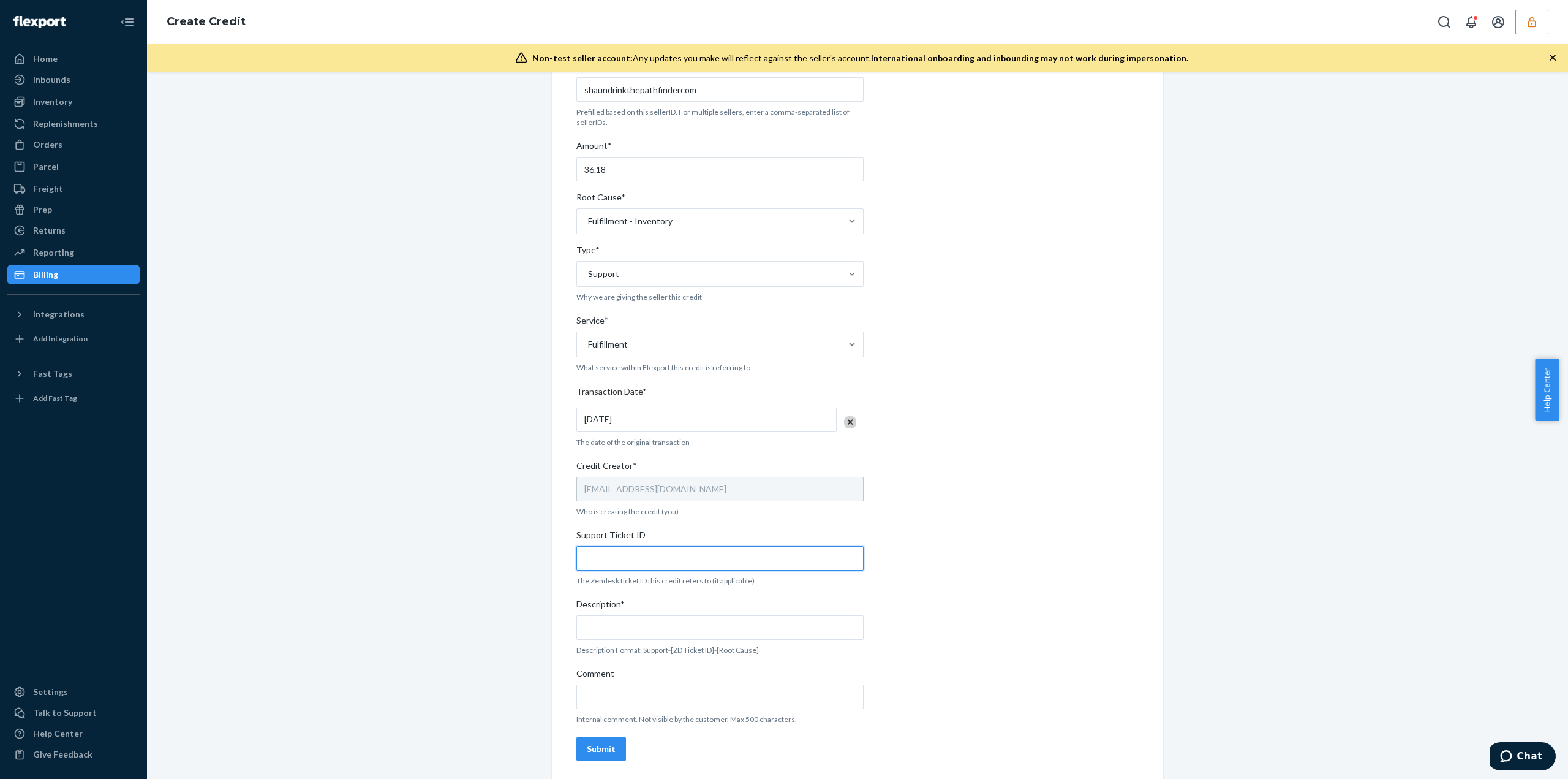
click at [613, 567] on input "Support Ticket ID" at bounding box center [720, 557] width 288 height 24
click at [601, 550] on input "Support Ticket ID" at bounding box center [720, 557] width 288 height 24
paste input "821408"
type input "821408"
click at [613, 623] on input "Description*" at bounding box center [720, 626] width 288 height 24
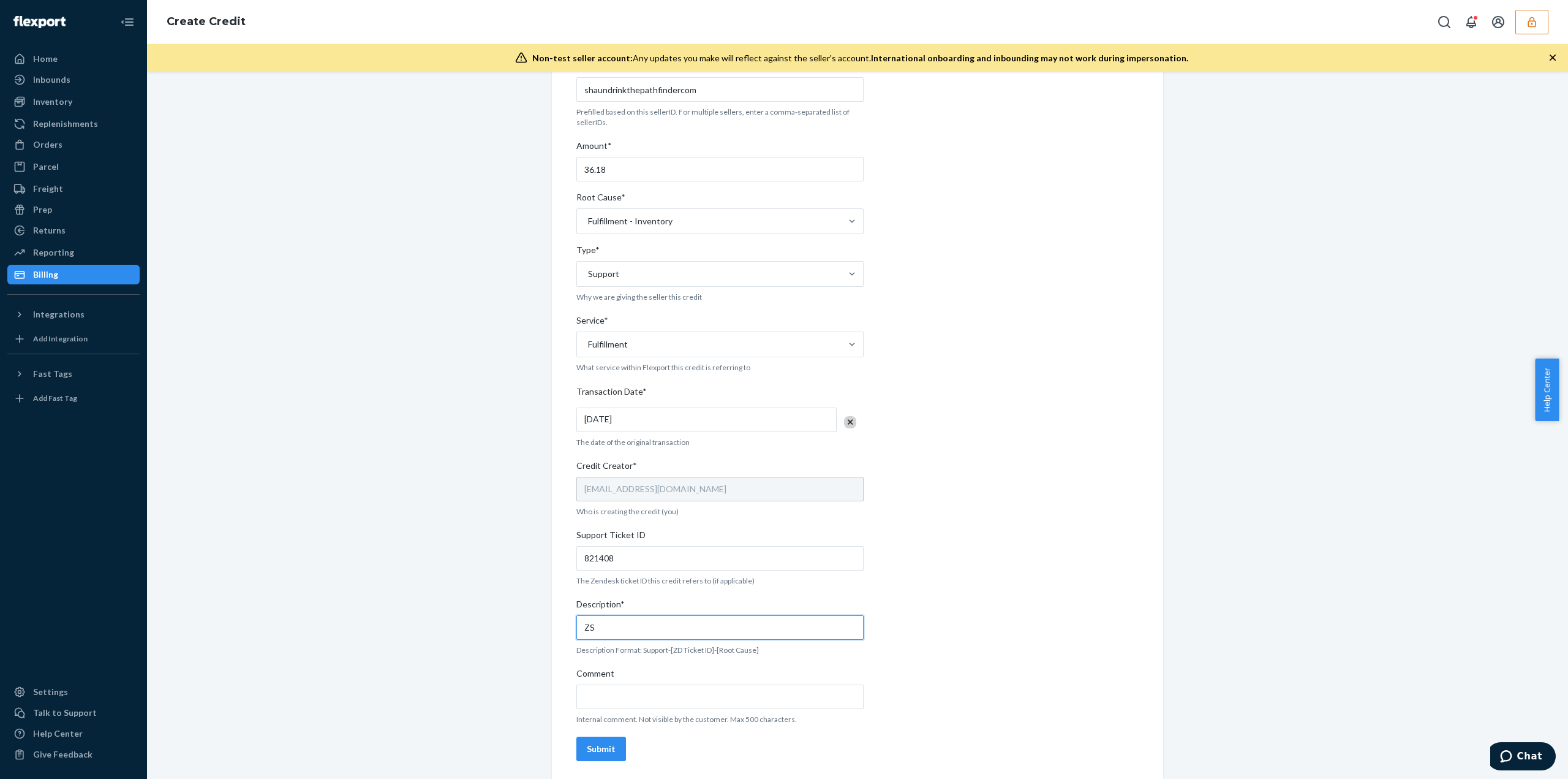
type input "Z"
paste input "821408"
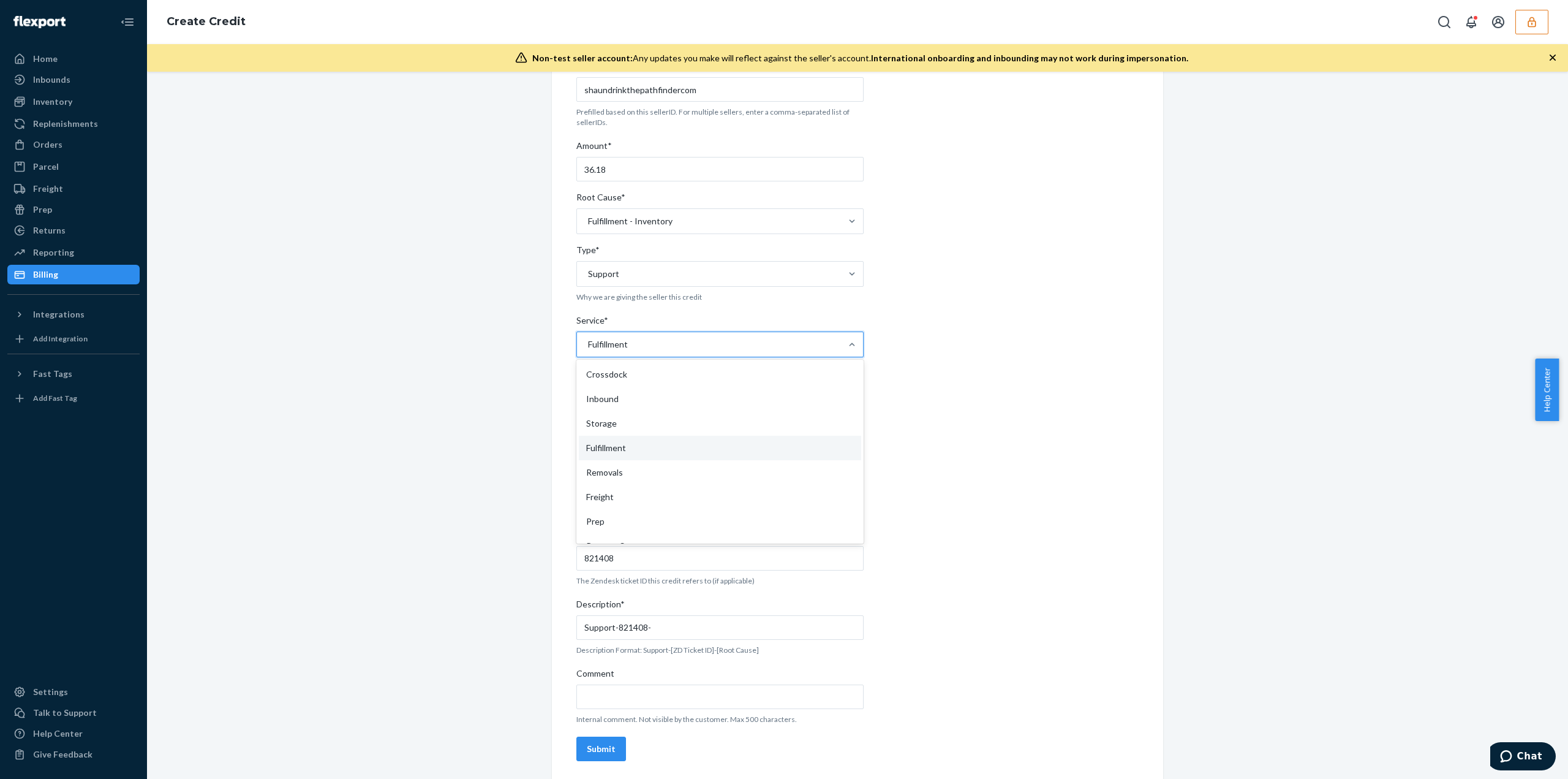
click at [636, 334] on div "Fulfillment" at bounding box center [709, 344] width 264 height 24
click at [588, 339] on input "Service* option Fulfillment, selected. option Fulfillment focused, 4 of 10. 10 …" at bounding box center [587, 345] width 1 height 13
click at [490, 482] on div "Internal Credit Creation Form Use this form instead of going to Chargebee. Thes…" at bounding box center [857, 389] width 1402 height 783
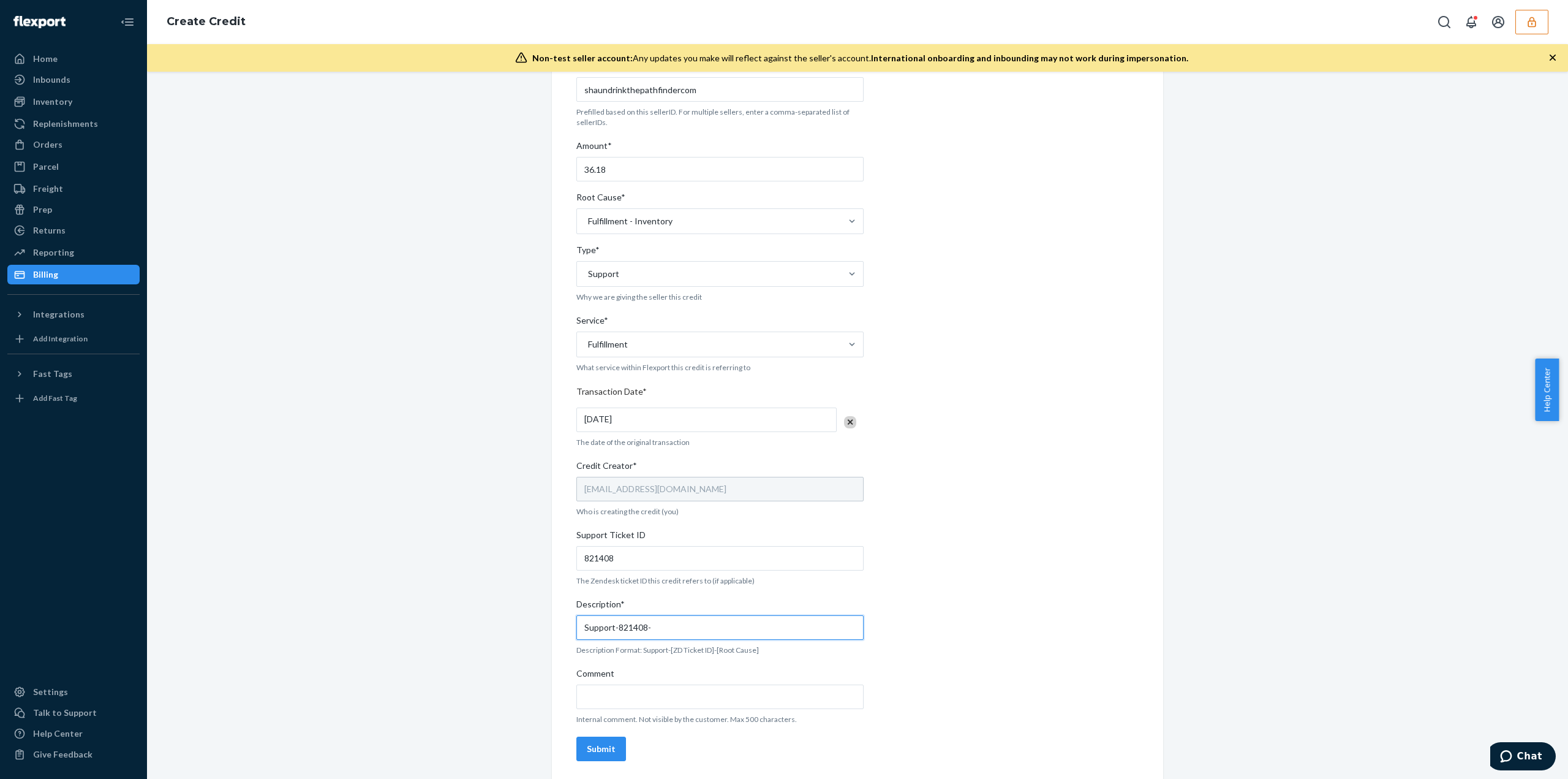
click at [671, 634] on input "Support-821408-" at bounding box center [720, 626] width 288 height 24
click at [763, 236] on div "Seller ID(s)* shaundrinkthepathfindercom Prefilled based on this sellerID. For …" at bounding box center [720, 410] width 288 height 710
click at [753, 220] on div "Fulfillment - Inventory" at bounding box center [709, 221] width 264 height 24
click at [588, 220] on input "Root Cause* Fulfillment - Inventory" at bounding box center [587, 222] width 1 height 13
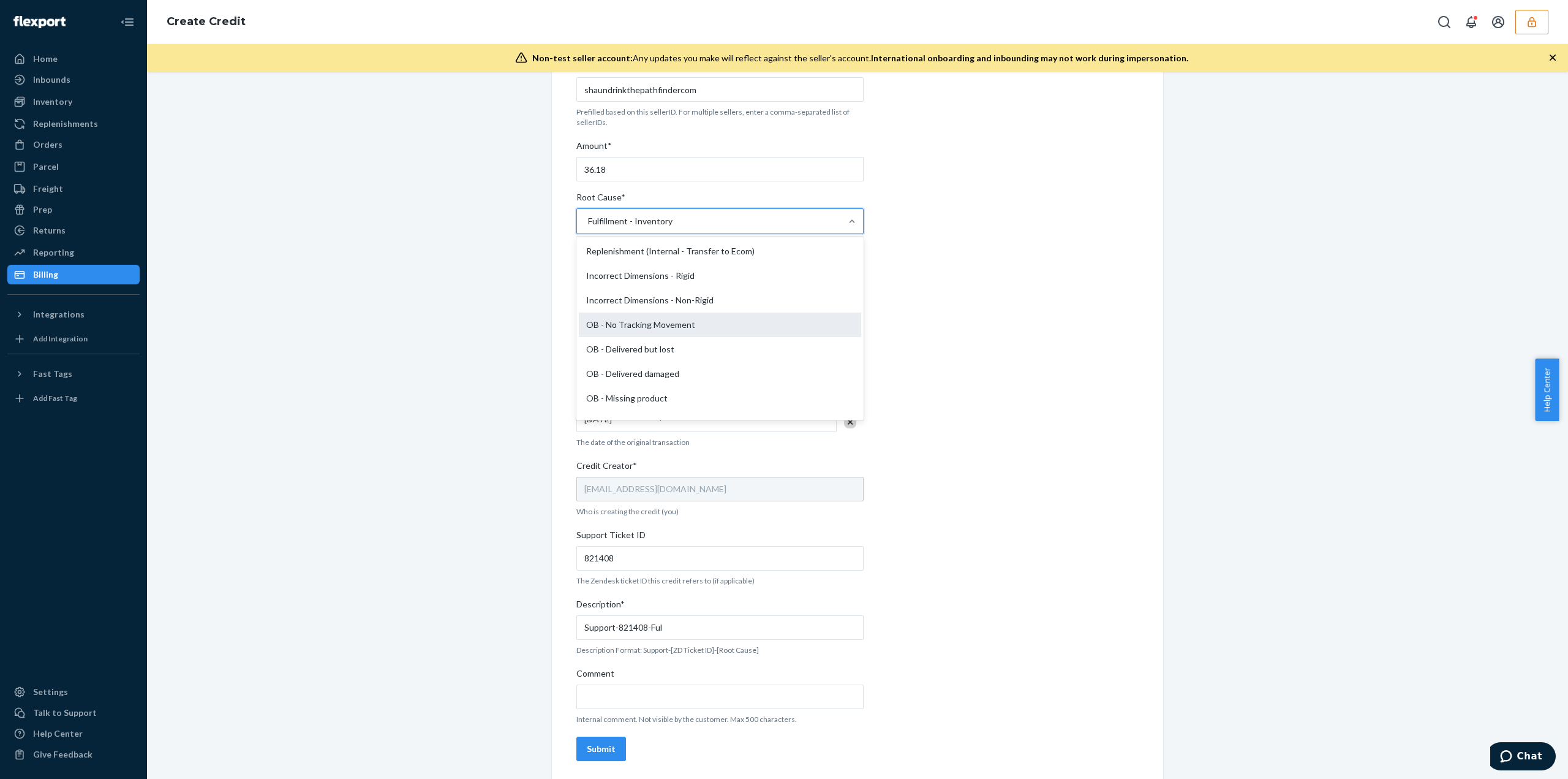
scroll to position [306, 0]
click at [698, 321] on div "OB - Delivered damaged" at bounding box center [720, 312] width 282 height 24
click at [588, 227] on input "Root Cause* option Fulfillment - Inventory, selected. option OB - Delivered dam…" at bounding box center [587, 222] width 1 height 13
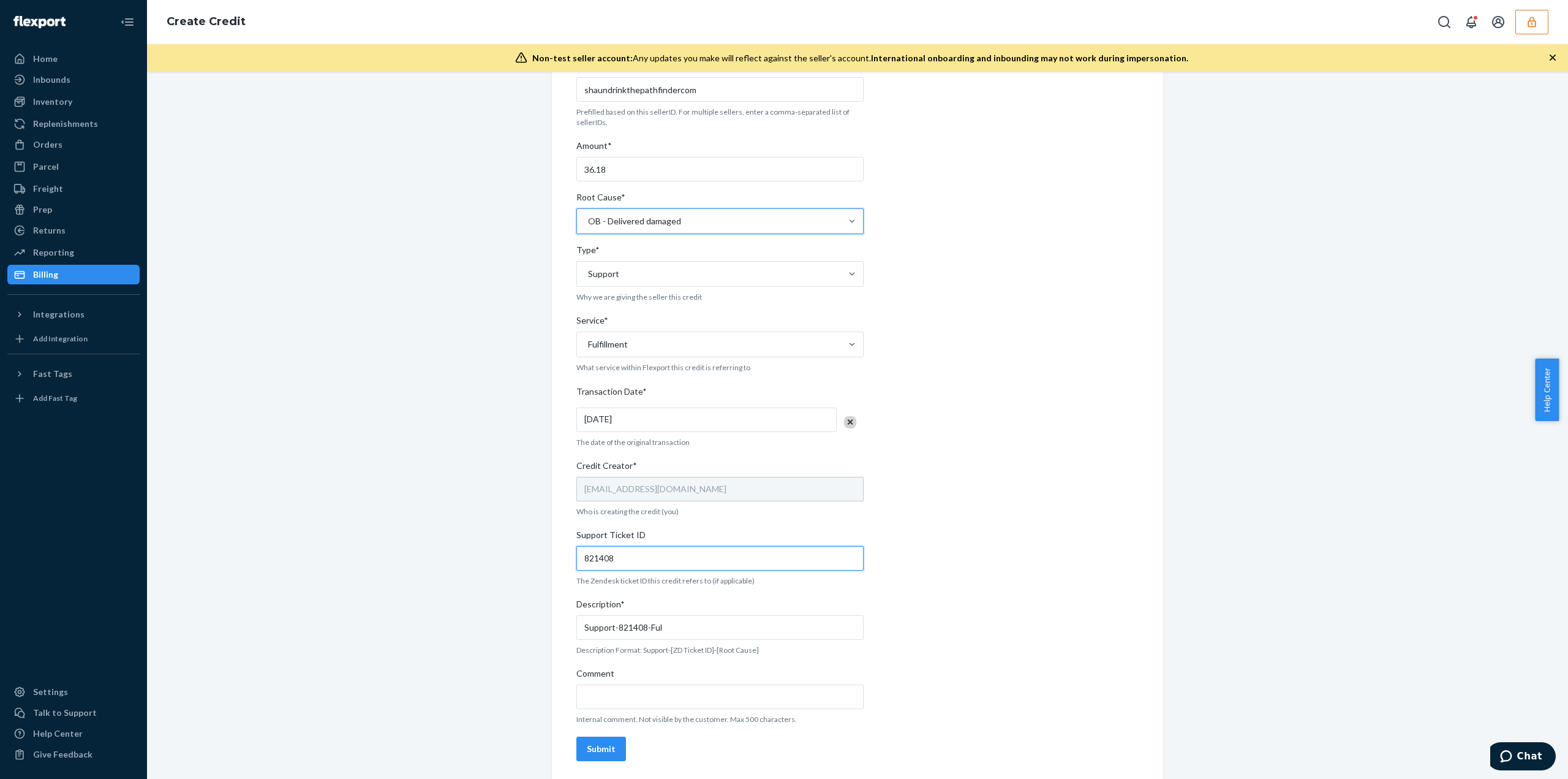
click at [632, 558] on input "821408" at bounding box center [720, 557] width 288 height 24
click at [675, 632] on input "Support-821408-Ful" at bounding box center [720, 626] width 288 height 24
click at [650, 624] on input "Support-821408-Ful" at bounding box center [720, 626] width 288 height 24
type input "Support-821408-Damaged in transit"
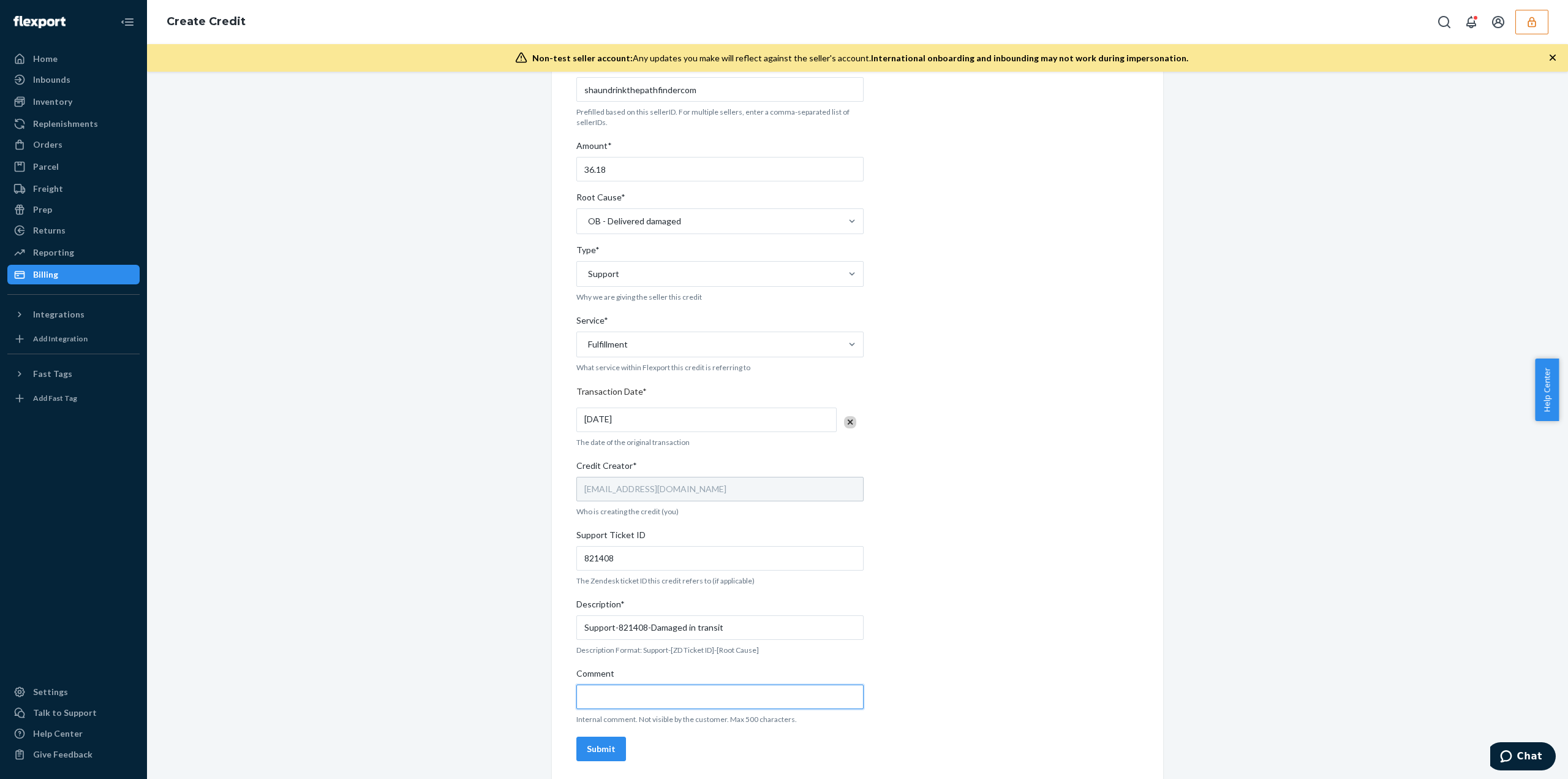
click at [632, 697] on input "Comment" at bounding box center [720, 696] width 288 height 24
click at [607, 678] on span "Comment" at bounding box center [595, 675] width 38 height 17
click at [607, 684] on input "Comment" at bounding box center [720, 696] width 288 height 24
click at [609, 693] on input "Comment" at bounding box center [720, 696] width 288 height 24
paste input "https://flexport-fulfillment.zendesk.com/agent/tickets/821408"
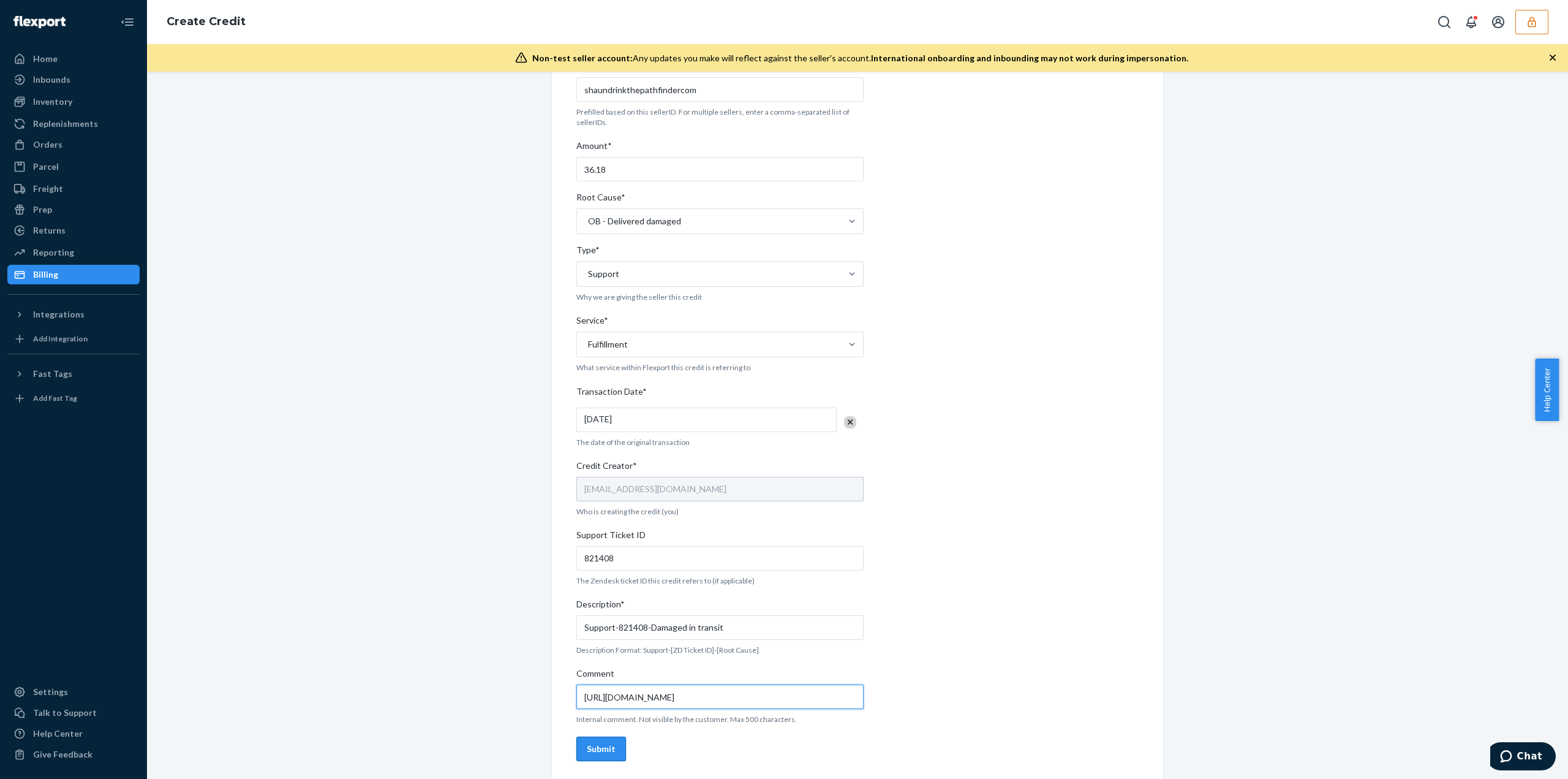
type input "https://flexport-fulfillment.zendesk.com/agent/tickets/821408"
click at [593, 751] on div "Submit" at bounding box center [601, 749] width 29 height 13
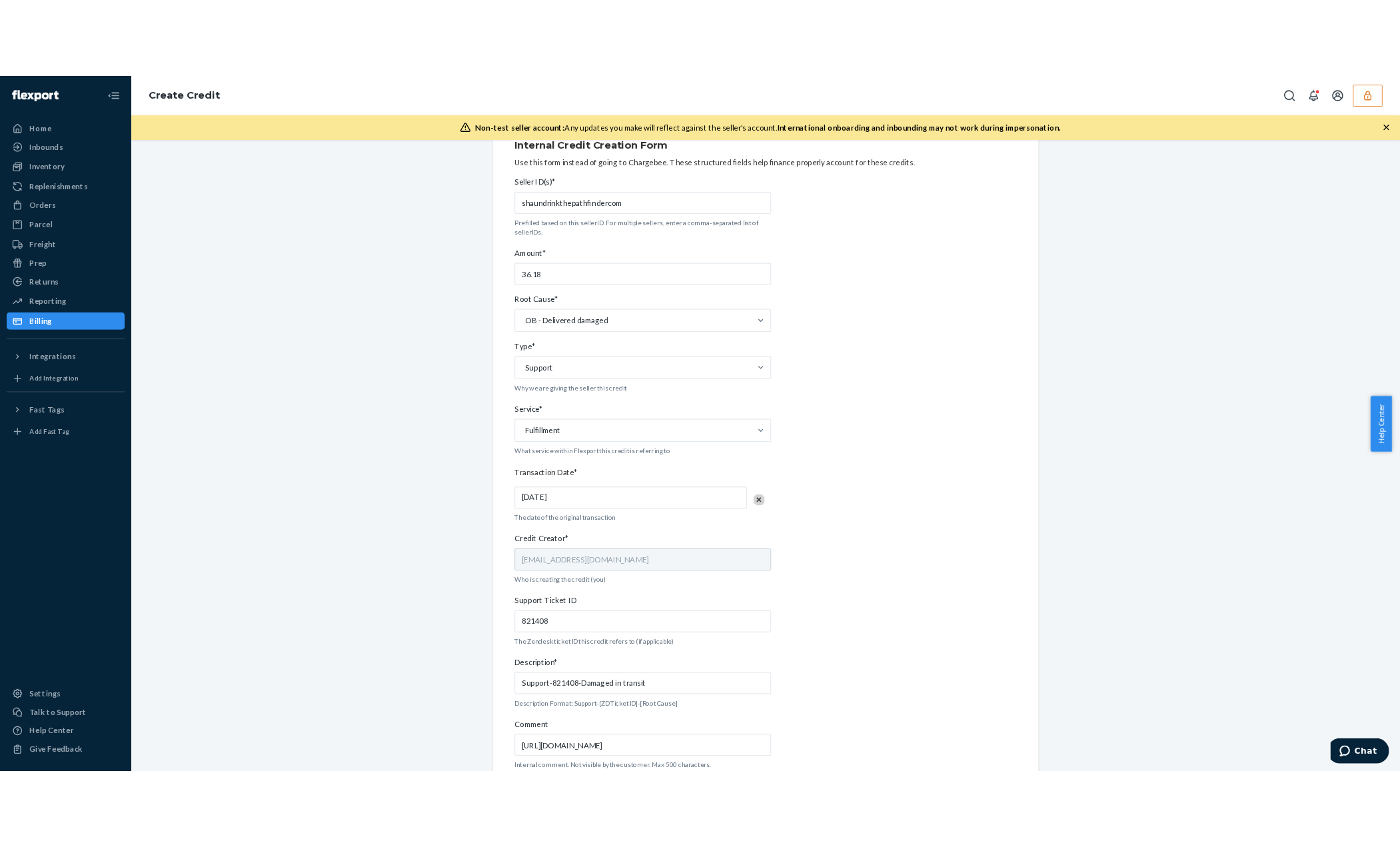
scroll to position [0, 0]
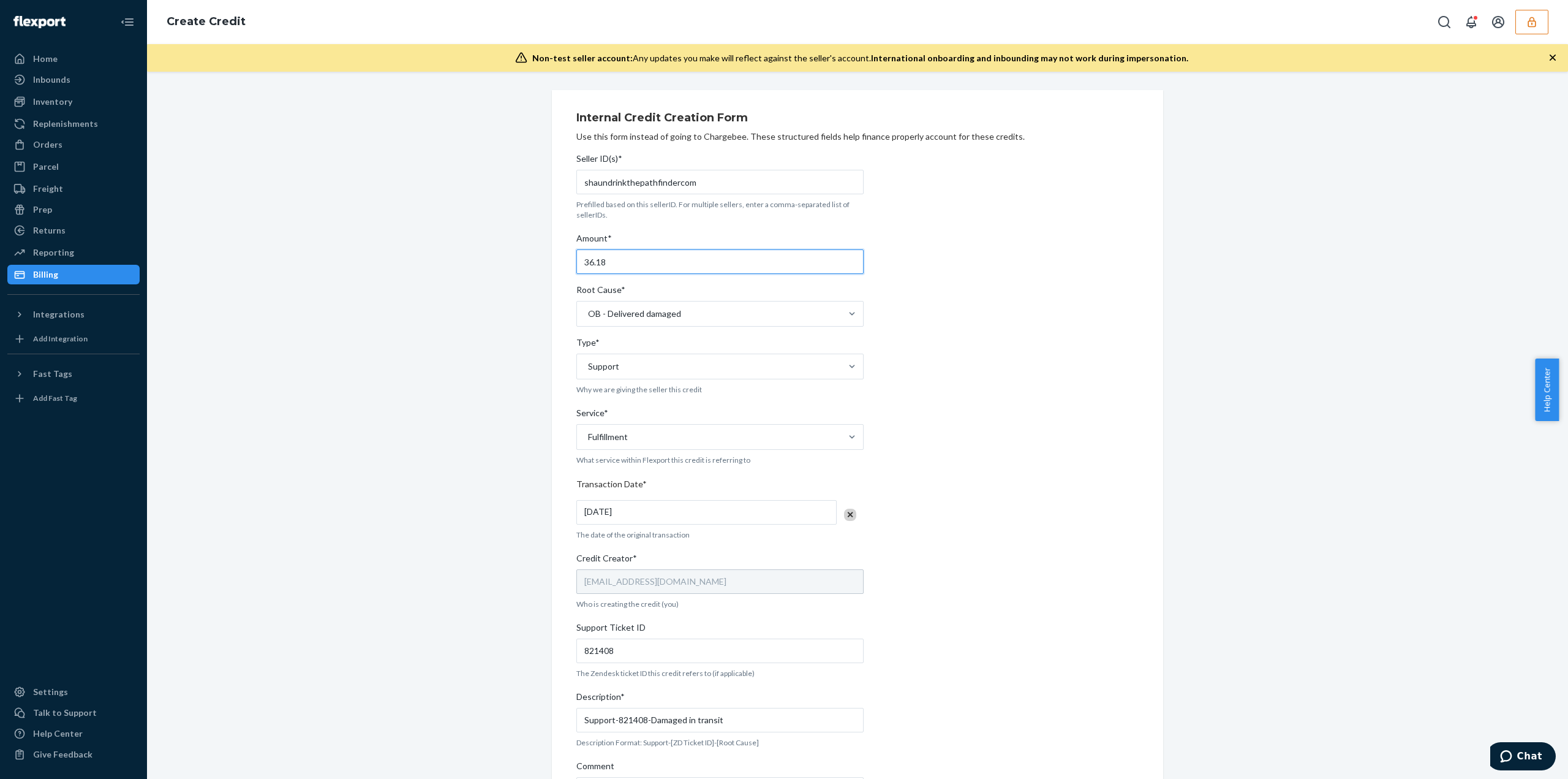
click at [588, 265] on input "36.18" at bounding box center [720, 261] width 288 height 24
click at [588, 264] on input "36.18" at bounding box center [720, 261] width 288 height 24
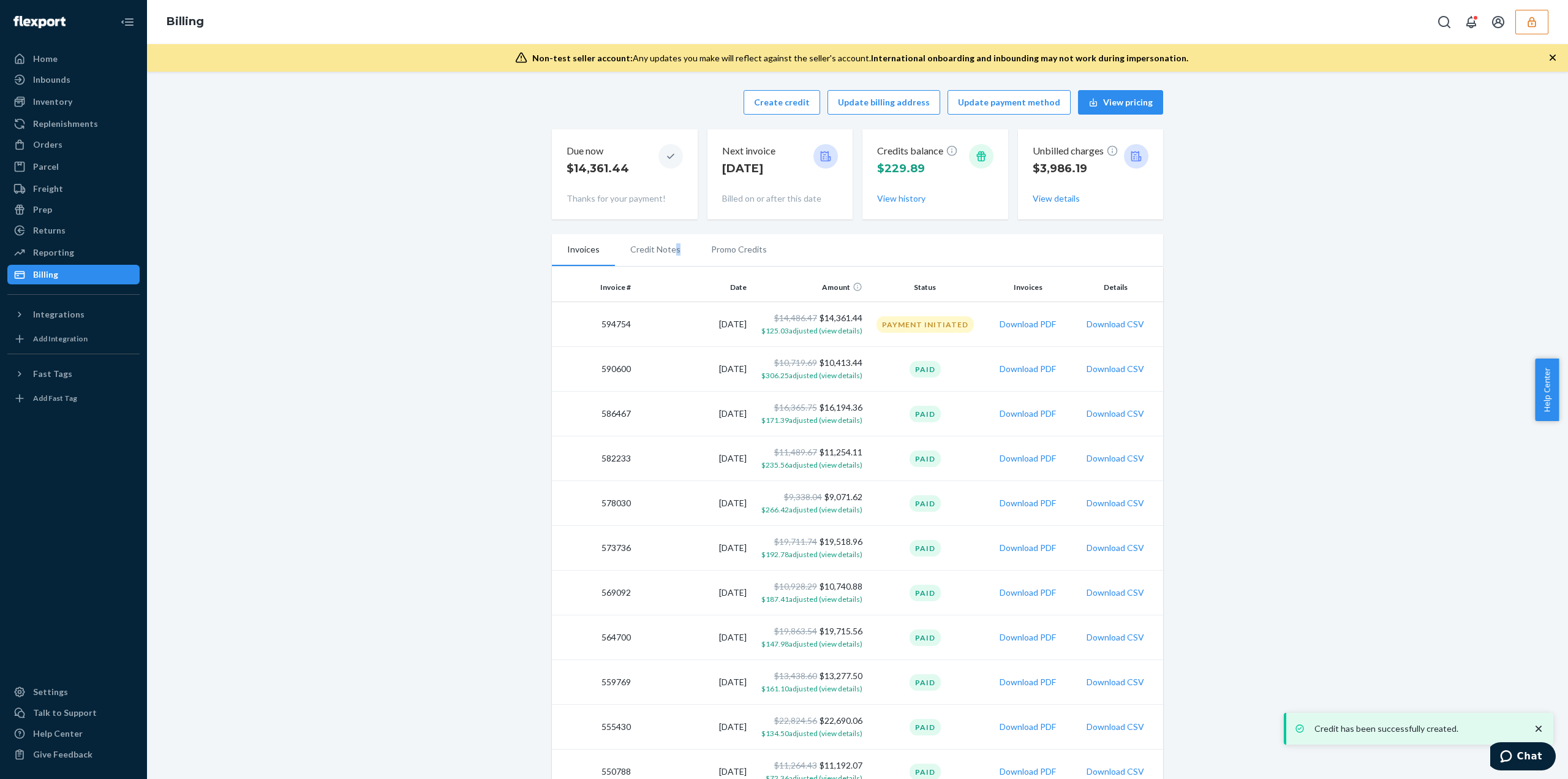
drag, startPoint x: 588, startPoint y: 264, endPoint x: 670, endPoint y: 252, distance: 82.9
click at [670, 252] on li "Credit Notes" at bounding box center [655, 249] width 81 height 30
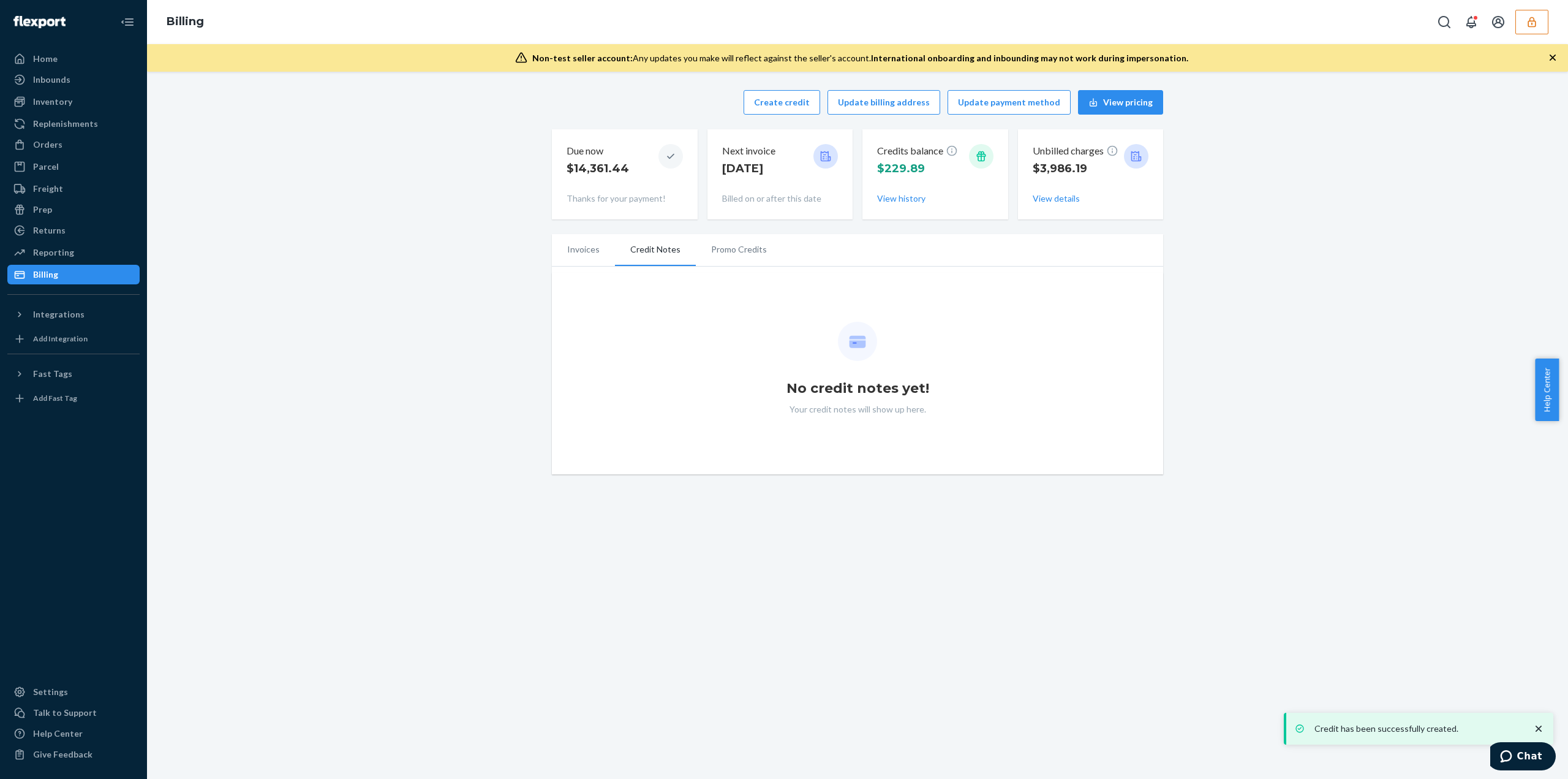
click at [726, 250] on li "Promo Credits" at bounding box center [738, 249] width 87 height 30
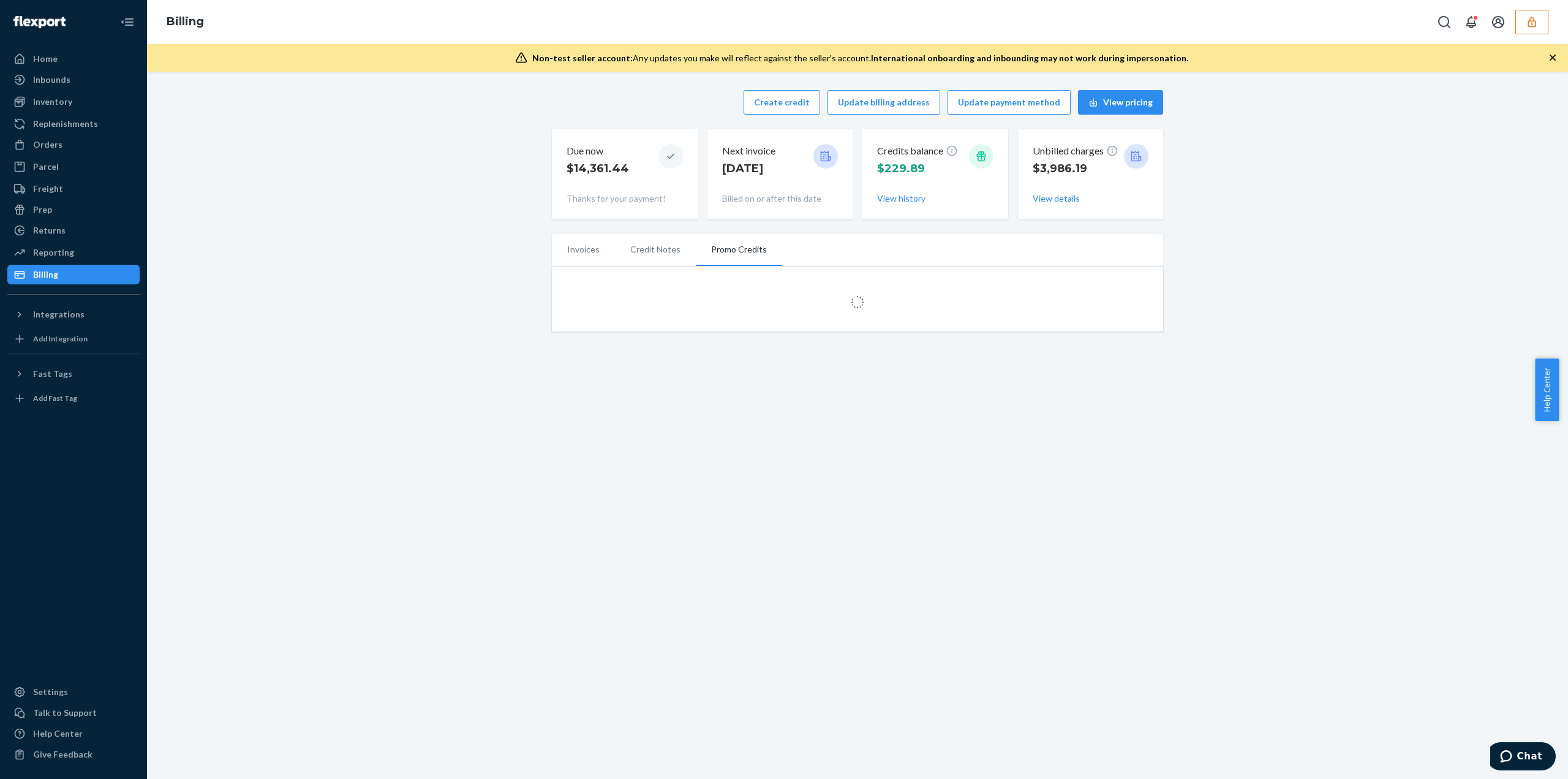
drag, startPoint x: 513, startPoint y: 264, endPoint x: 492, endPoint y: 196, distance: 71.2
click at [492, 196] on div "Create credit Update billing address Update payment method View pricing Due now…" at bounding box center [857, 211] width 1402 height 256
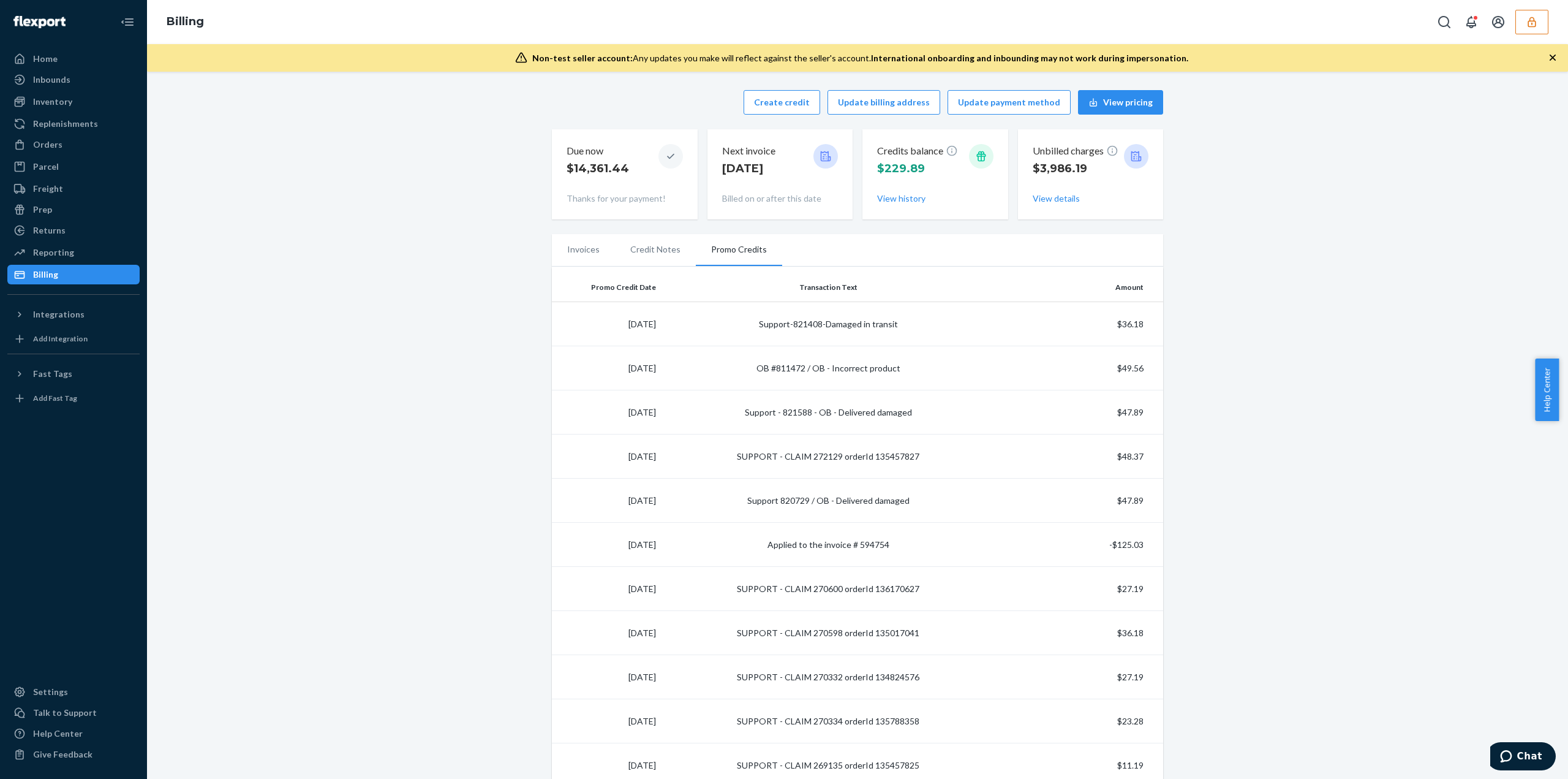
drag, startPoint x: 578, startPoint y: 272, endPoint x: 518, endPoint y: 290, distance: 62.6
drag, startPoint x: 518, startPoint y: 290, endPoint x: 1124, endPoint y: 328, distance: 607.2
click at [1124, 328] on td "$36.18" at bounding box center [1079, 323] width 167 height 44
click at [1124, 323] on td "$36.18" at bounding box center [1079, 323] width 167 height 44
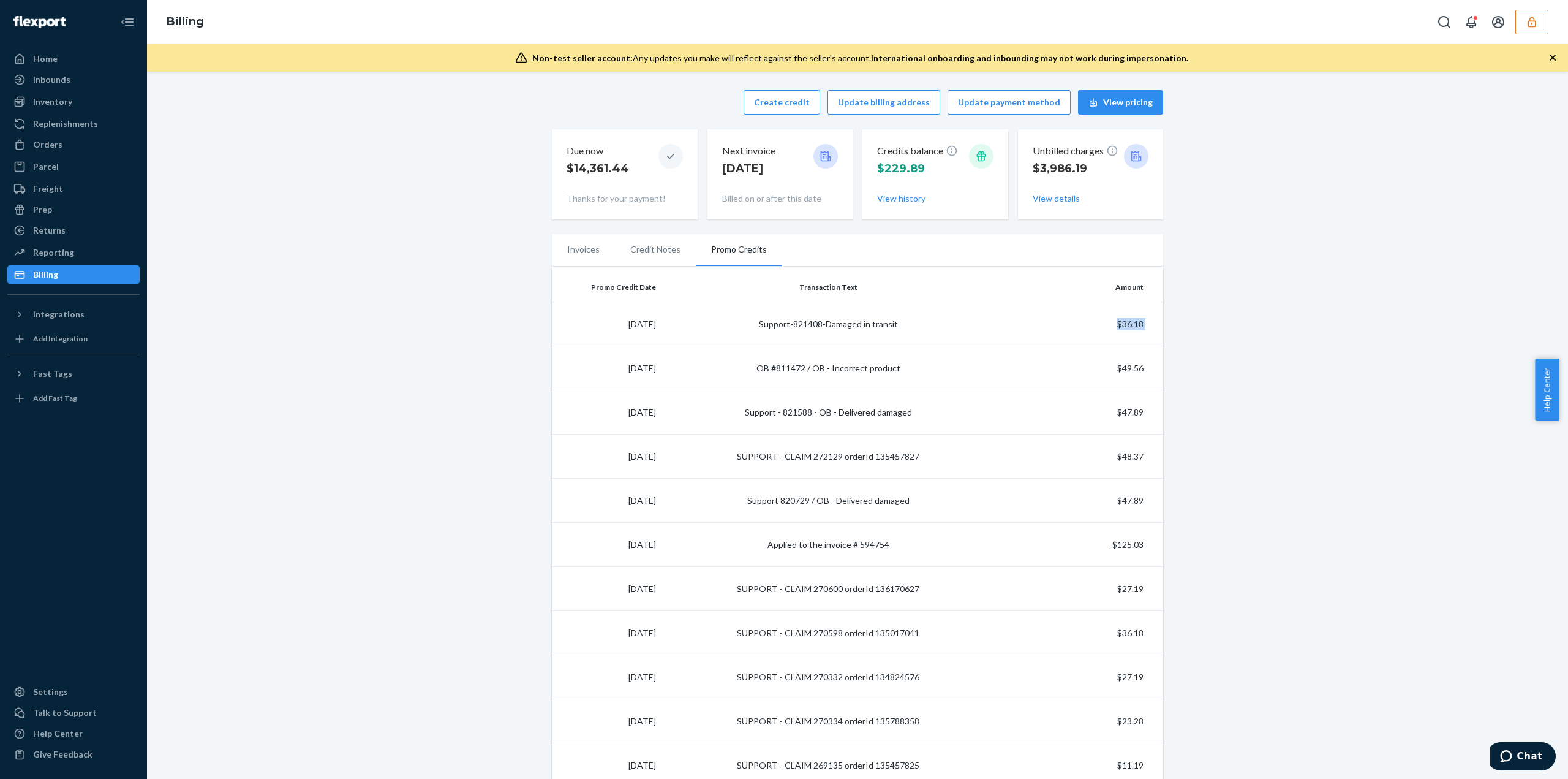
click at [1124, 323] on td "$36.18" at bounding box center [1079, 323] width 167 height 44
click at [515, 301] on div "Create credit Update billing address Update payment method View pricing Due now…" at bounding box center [857, 775] width 1402 height 1383
